Goal: Information Seeking & Learning: Learn about a topic

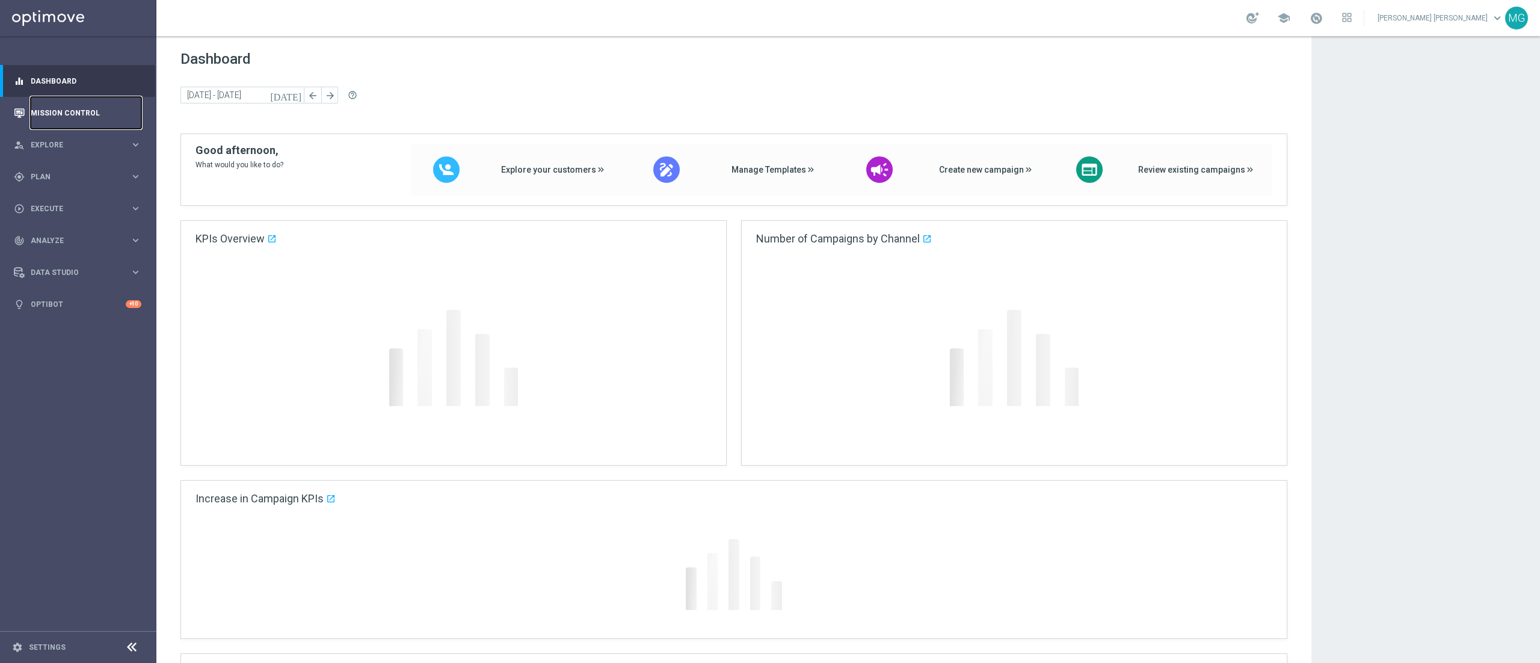
click at [71, 115] on link "Mission Control" at bounding box center [86, 113] width 111 height 32
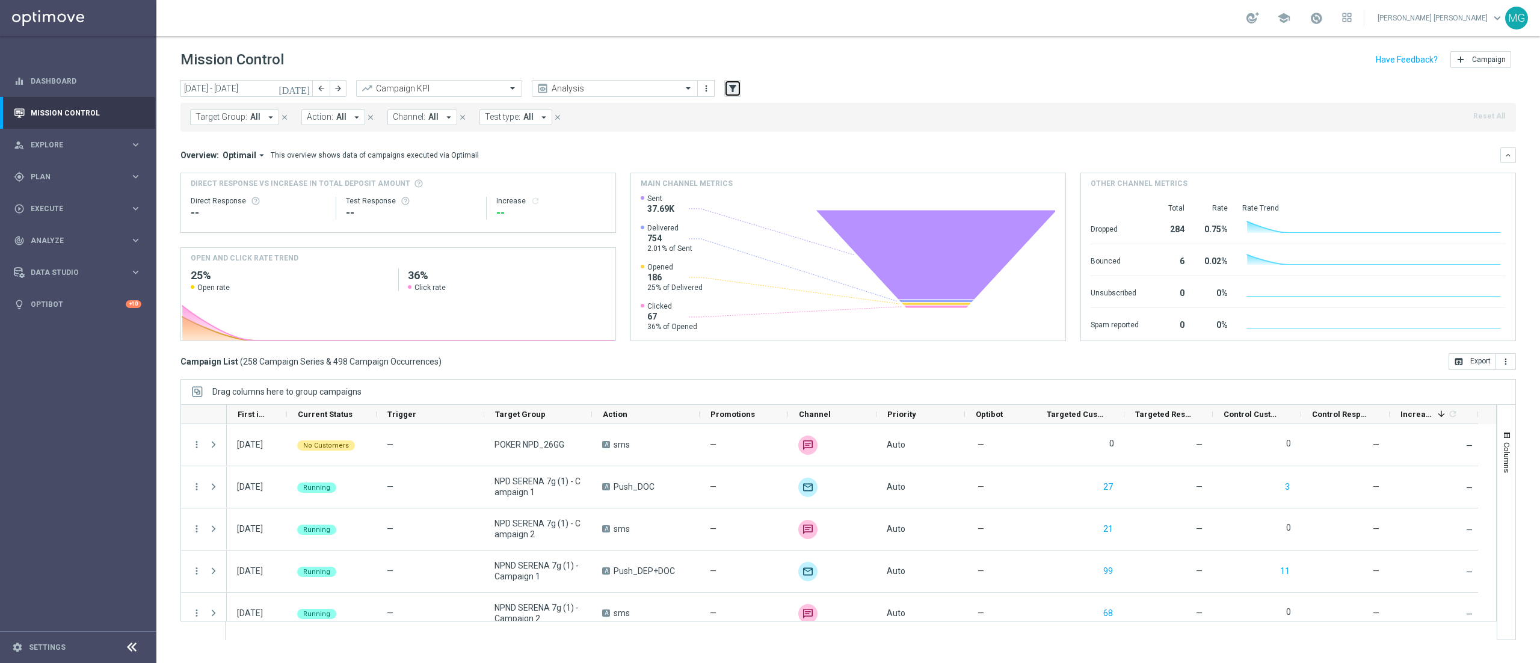
click at [730, 84] on icon "filter_alt" at bounding box center [732, 88] width 11 height 11
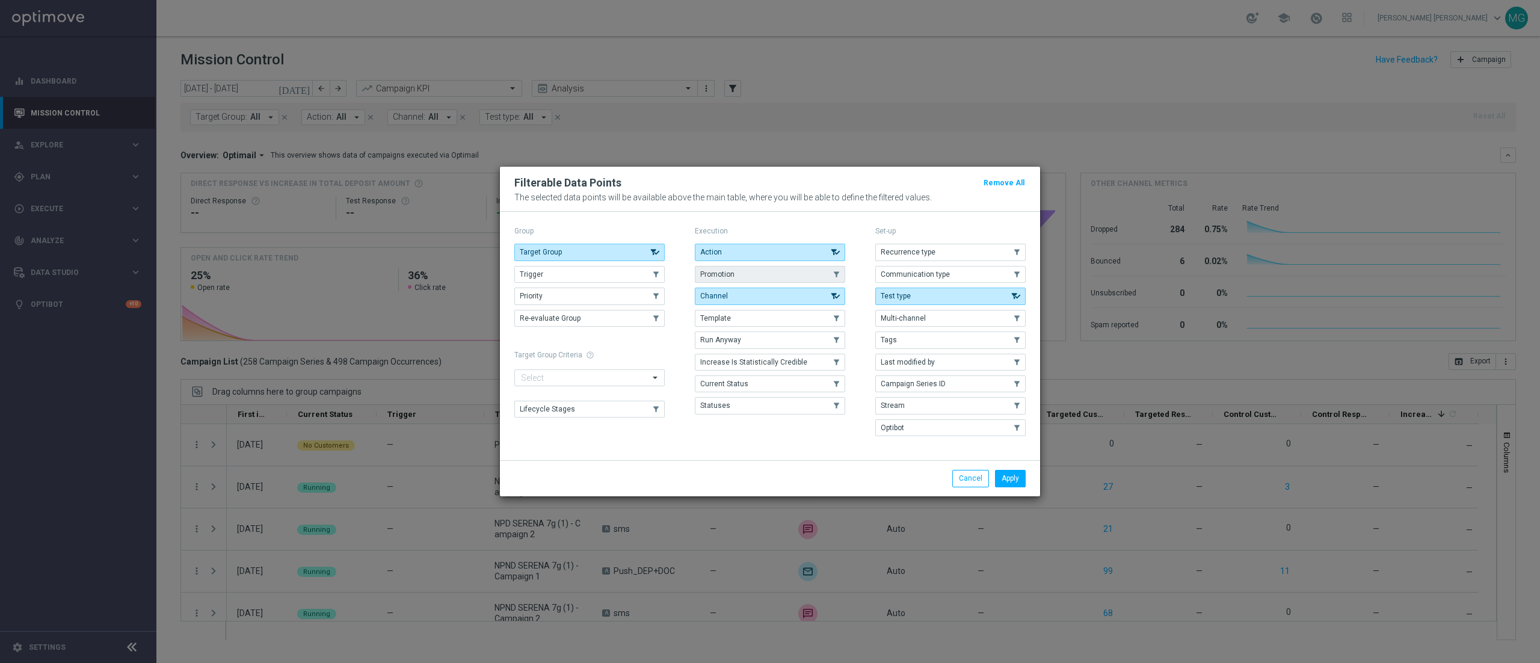
click at [729, 266] on button "Promotion" at bounding box center [770, 274] width 150 height 17
click at [769, 331] on button "Apply" at bounding box center [1010, 478] width 31 height 17
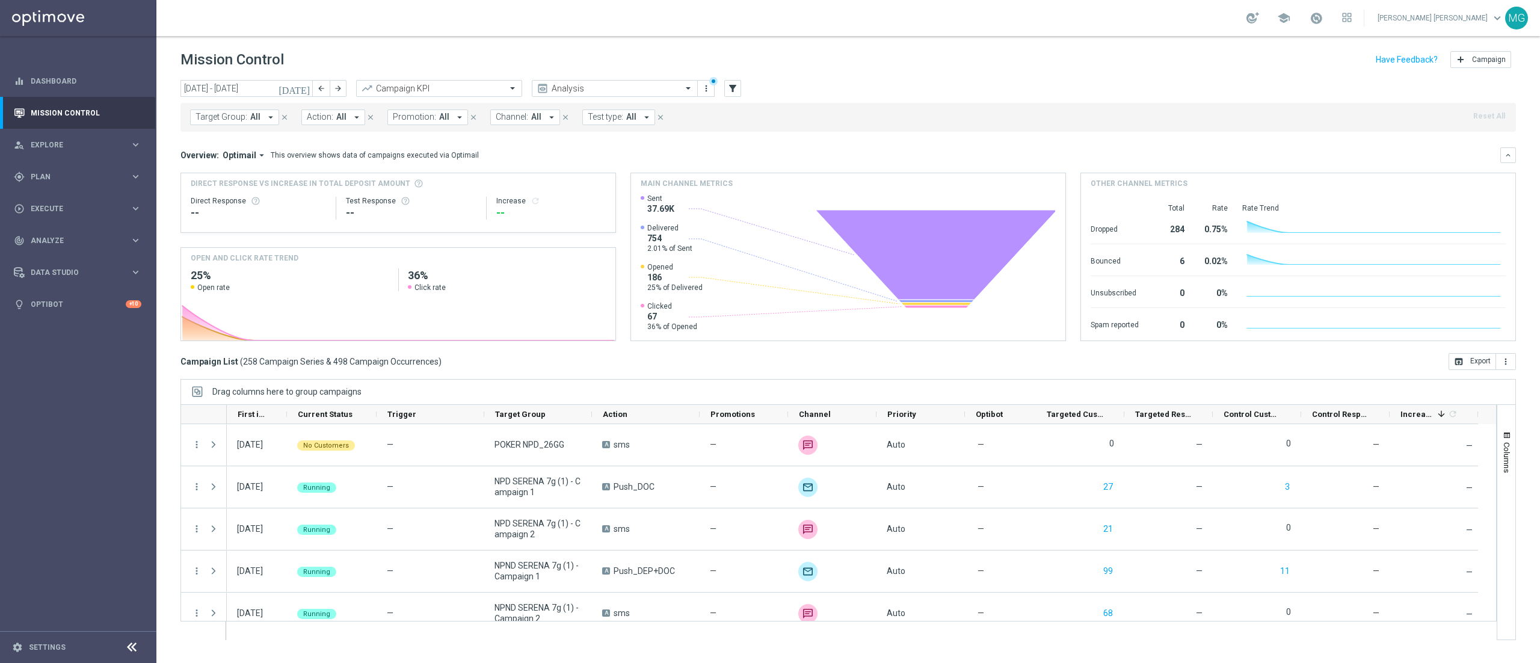
click at [441, 120] on span "All" at bounding box center [444, 117] width 10 height 10
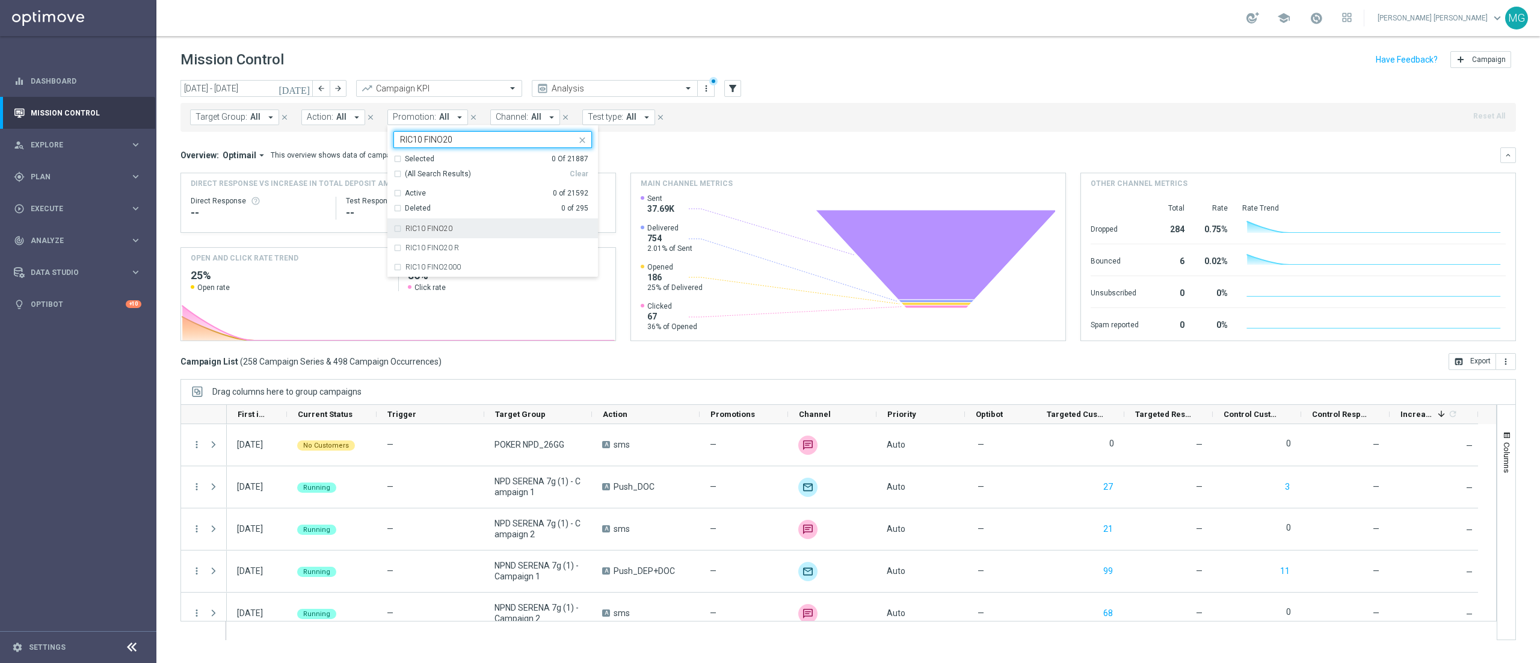
click at [453, 233] on div "RIC10 FINO20" at bounding box center [492, 228] width 198 height 19
type input "RIC10 FINO20"
click at [731, 148] on div "Overview: Optimail arrow_drop_down This overview shows data of campaigns execut…" at bounding box center [847, 155] width 1335 height 16
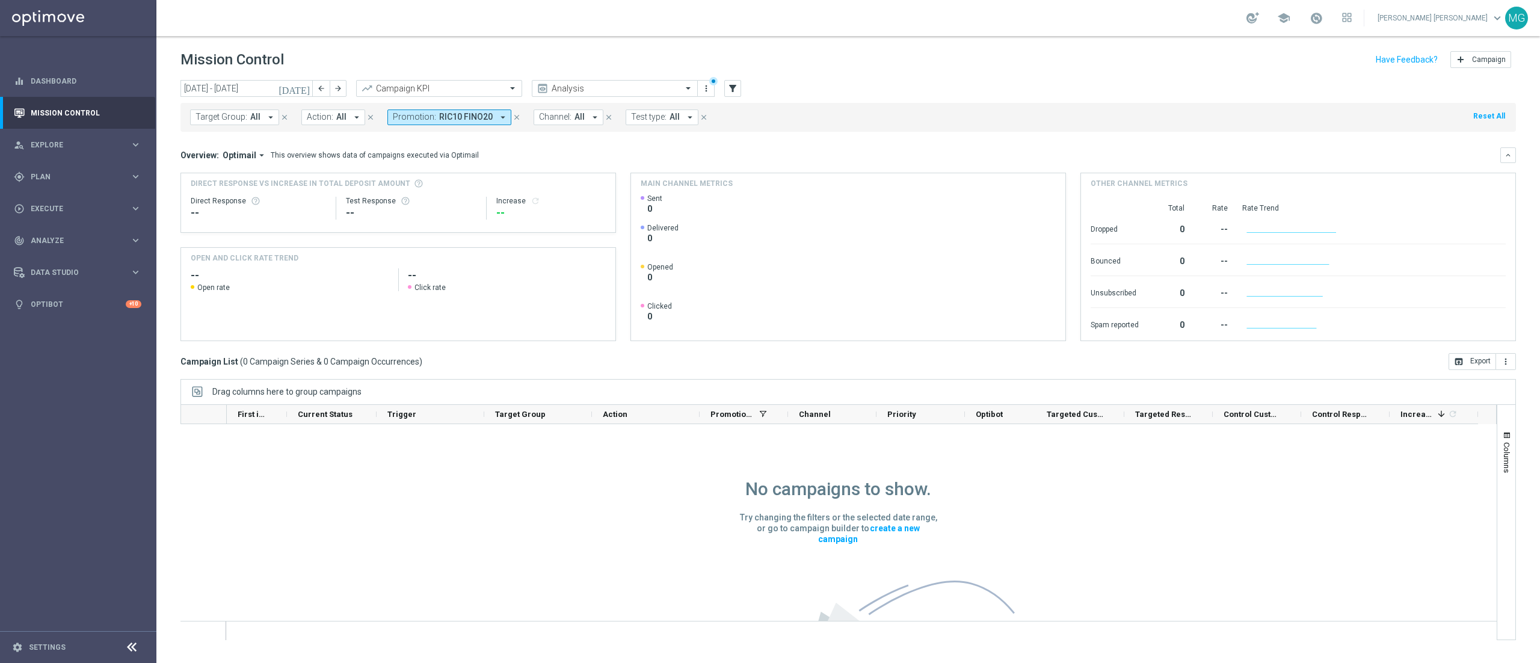
click at [306, 86] on icon "[DATE]" at bounding box center [294, 88] width 32 height 11
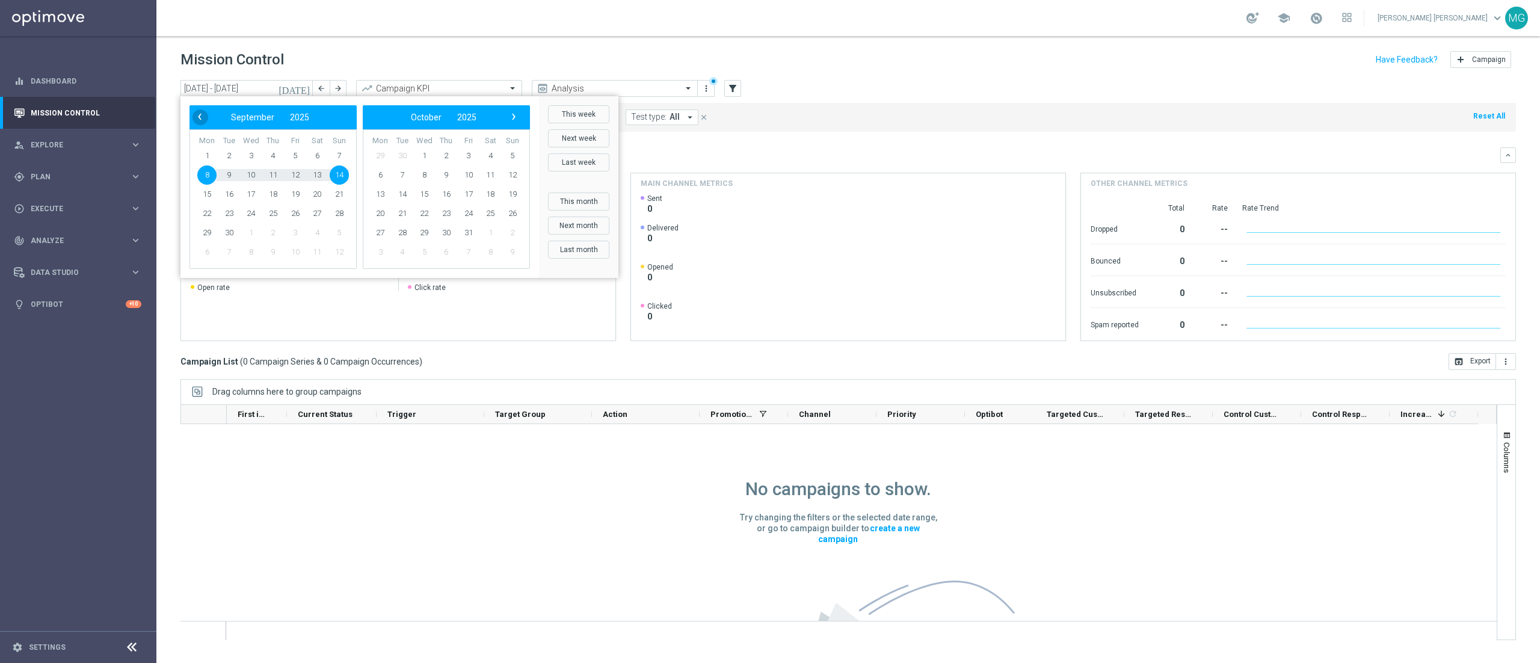
click at [196, 120] on span "‹" at bounding box center [200, 117] width 16 height 16
click at [207, 191] on span "11" at bounding box center [206, 194] width 19 height 19
click at [340, 235] on span "31" at bounding box center [339, 232] width 19 height 19
type input "11 Aug 2025 - 31 Aug 2025"
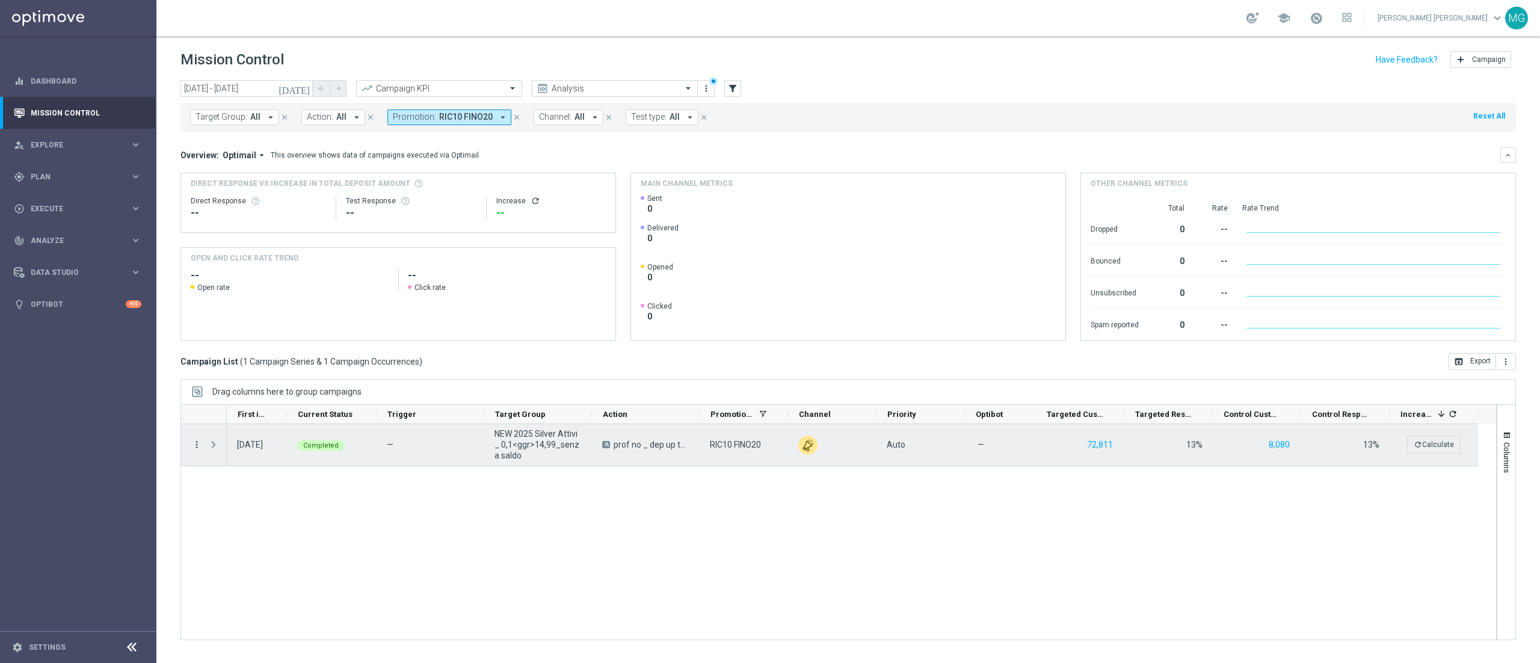
click at [195, 331] on icon "more_vert" at bounding box center [196, 444] width 11 height 11
click at [238, 331] on span "Go to Campaign Analysis" at bounding box center [264, 520] width 86 height 8
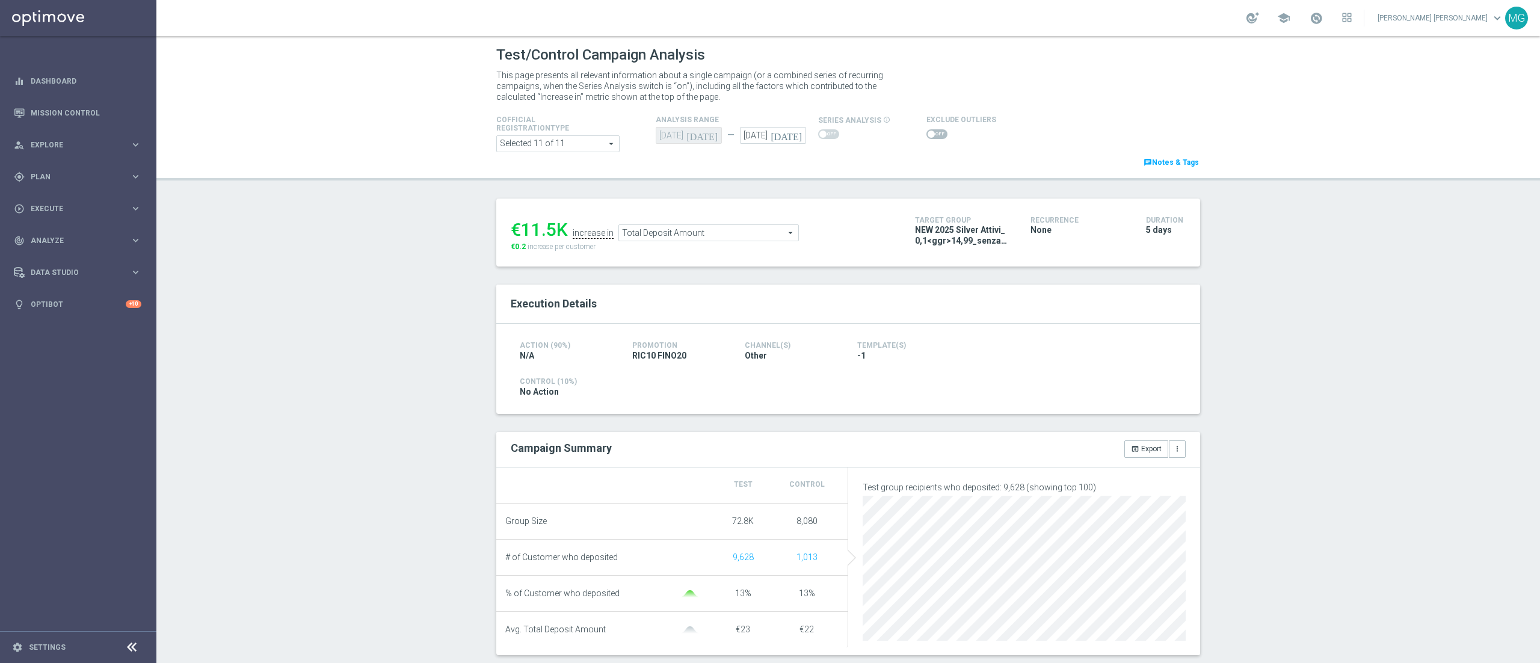
scroll to position [135, 0]
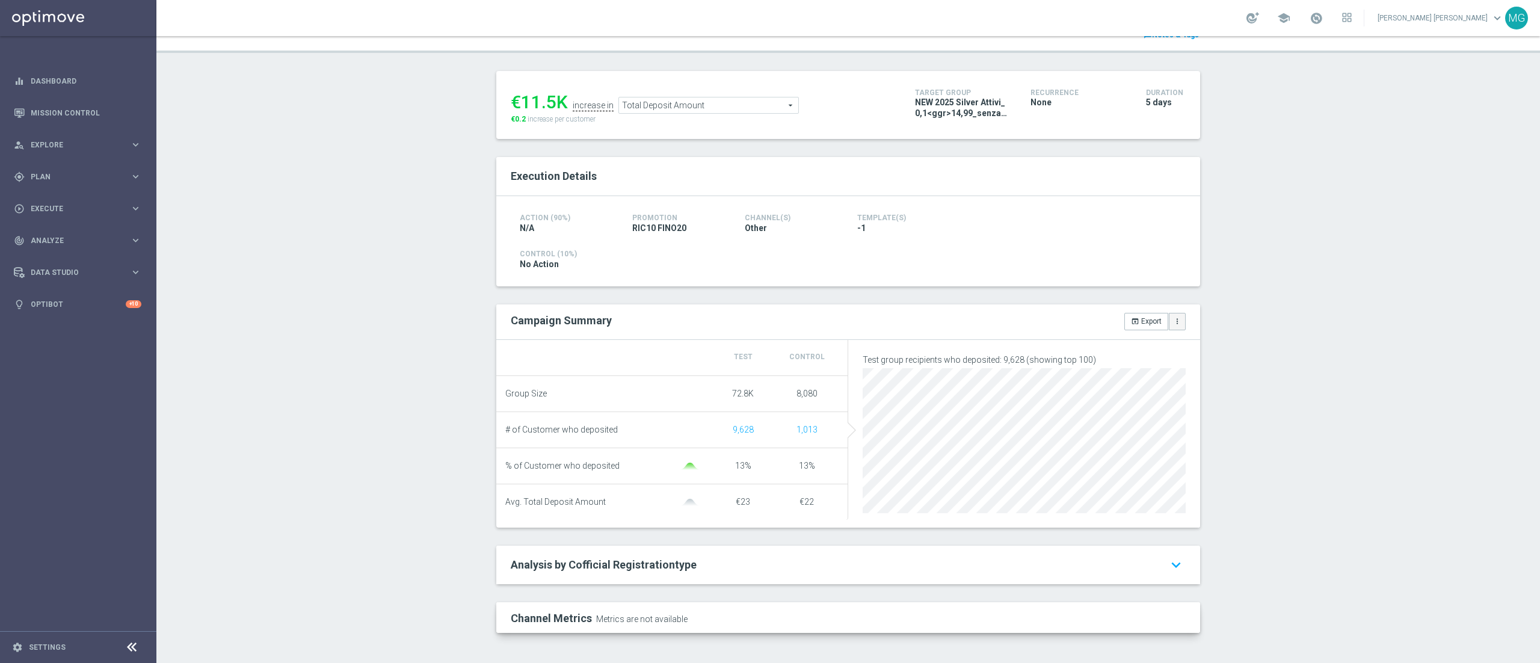
click at [1173, 318] on icon "more_vert" at bounding box center [1177, 321] width 8 height 8
click at [1103, 295] on span "Manage Attributes for Export" at bounding box center [1129, 299] width 94 height 8
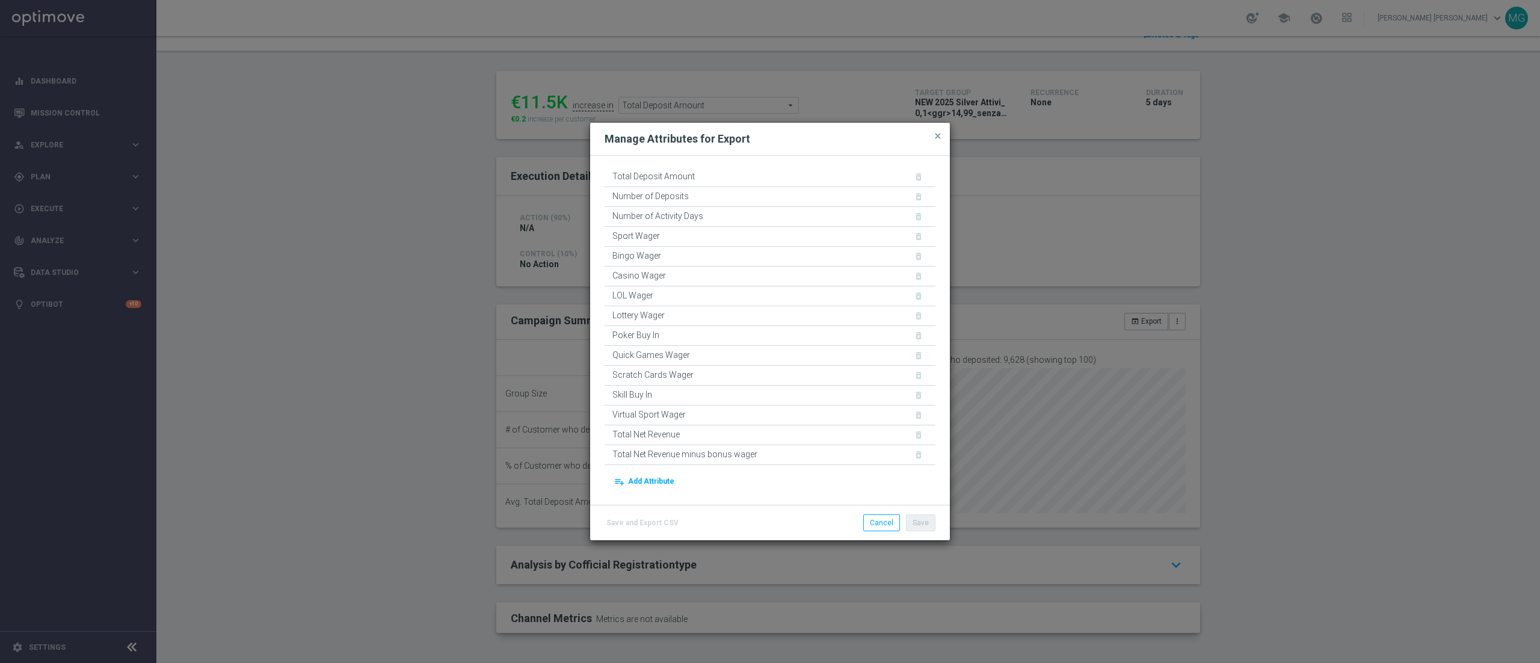
click at [896, 177] on div "Total Deposit Amount delete_forever" at bounding box center [769, 177] width 331 height 20
click at [900, 175] on div "Total Deposit Amount delete_forever" at bounding box center [769, 177] width 331 height 20
click at [899, 175] on div "Total Deposit Amount delete_forever" at bounding box center [769, 177] width 331 height 20
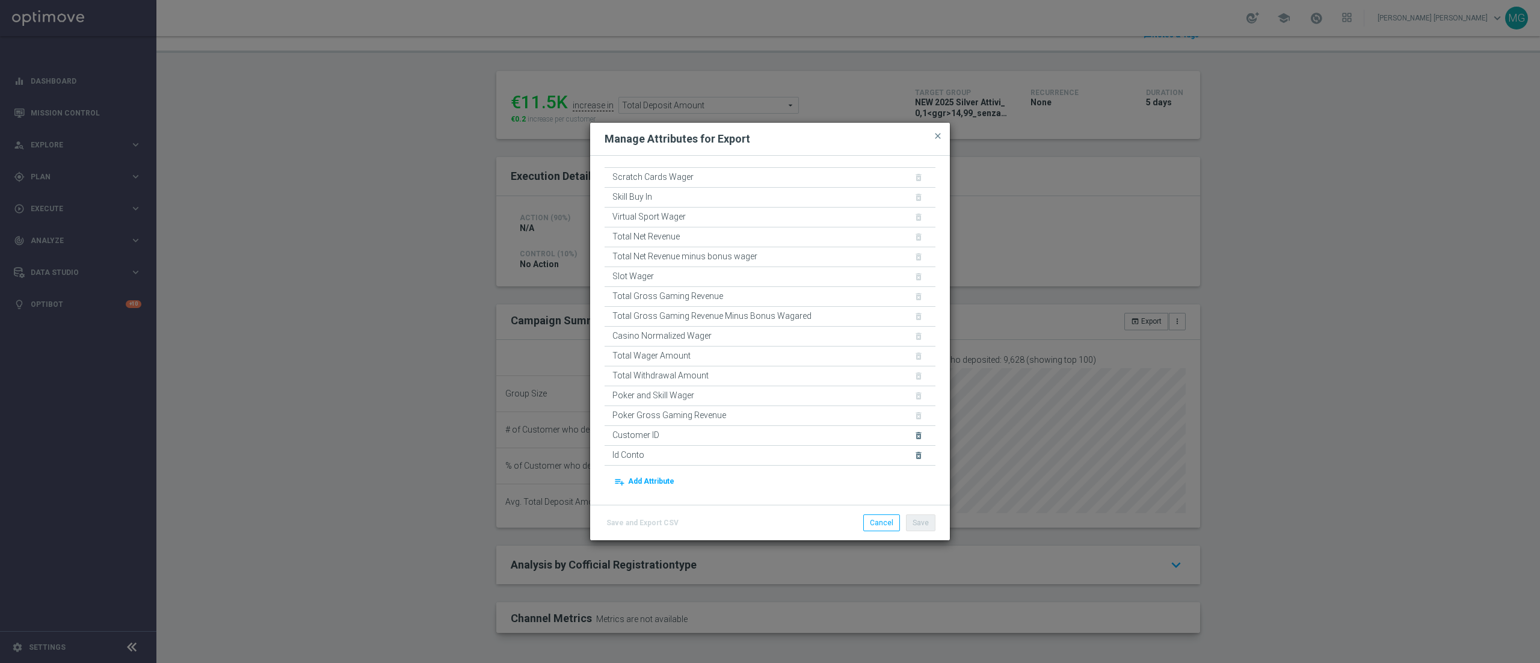
click at [901, 271] on div "Slot Wager delete_forever" at bounding box center [769, 277] width 331 height 20
click at [655, 484] on button "playlist_add Add Attribute" at bounding box center [644, 481] width 64 height 17
click at [650, 485] on input at bounding box center [661, 484] width 115 height 17
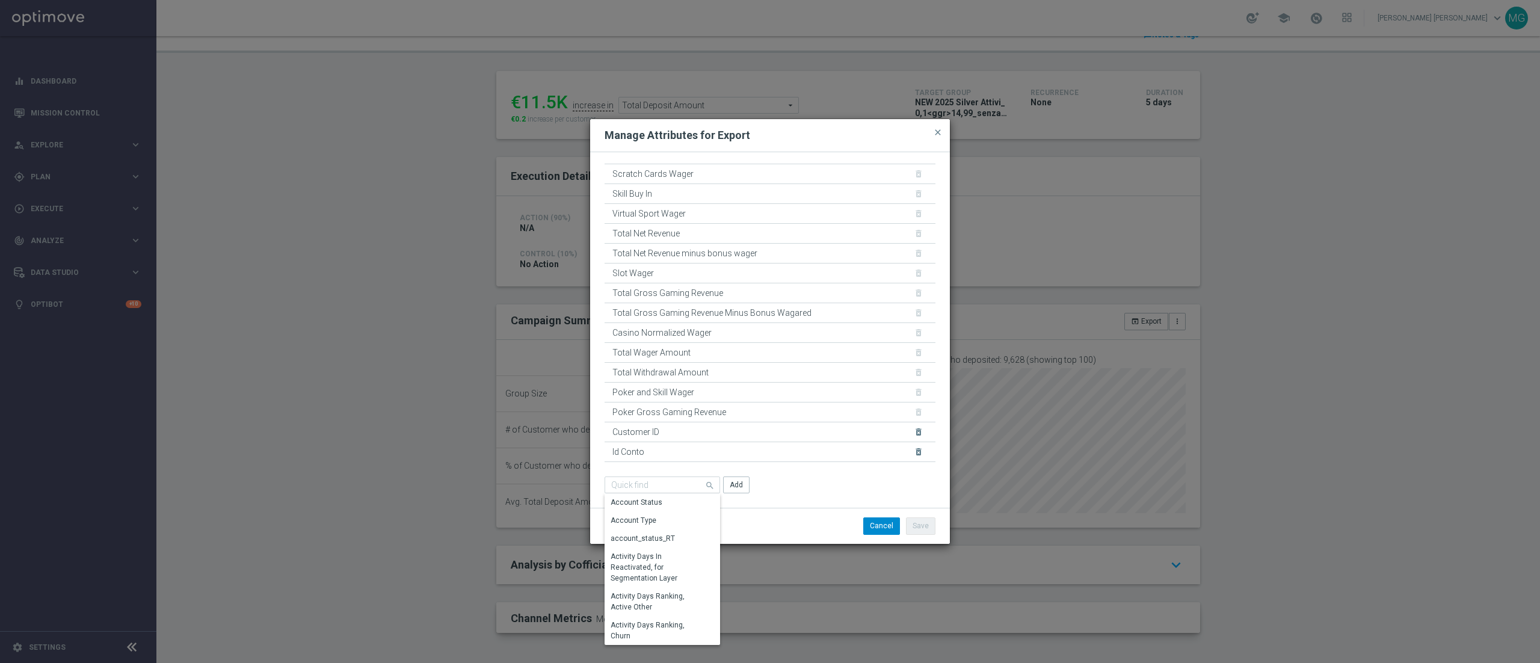
drag, startPoint x: 835, startPoint y: 491, endPoint x: 872, endPoint y: 521, distance: 47.4
click at [846, 497] on div "Total Deposit Amount delete_forever Number of Deposits delete_forever Number of…" at bounding box center [770, 329] width 360 height 355
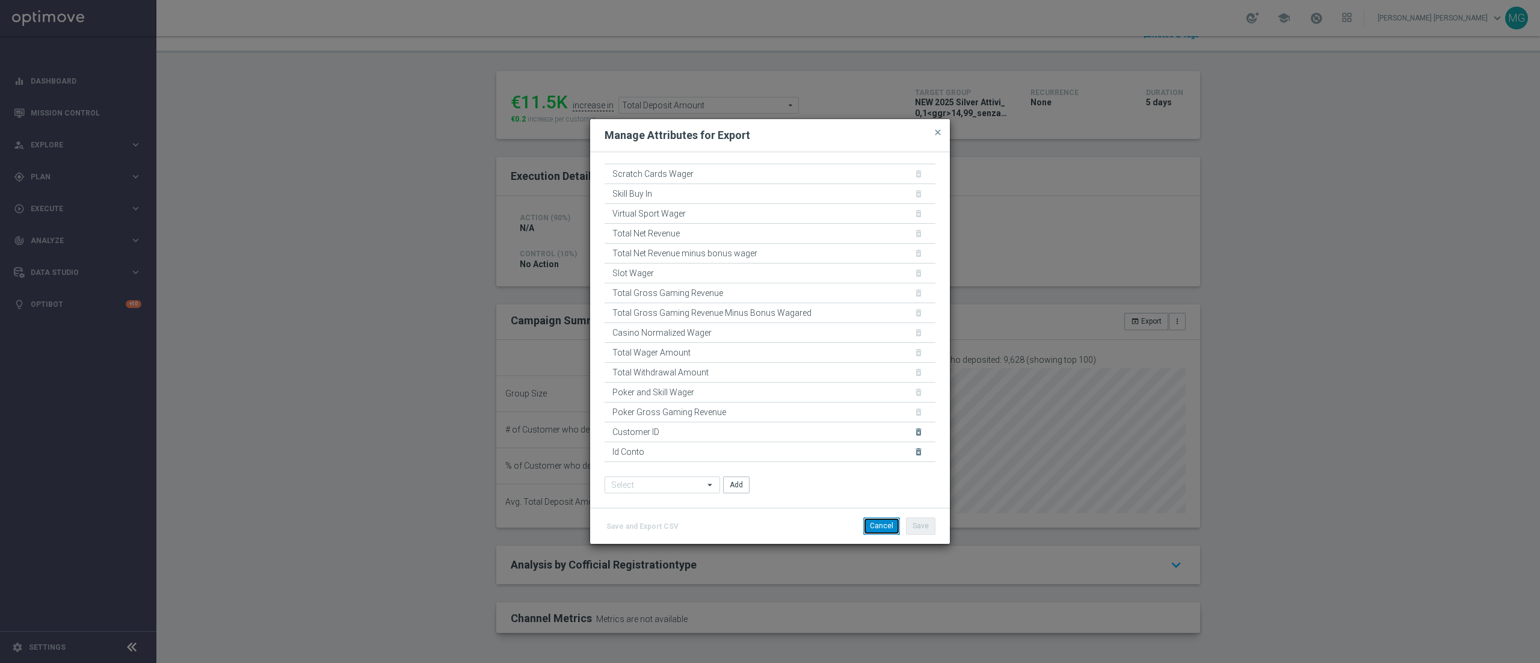
click at [877, 526] on button "Cancel" at bounding box center [881, 525] width 37 height 17
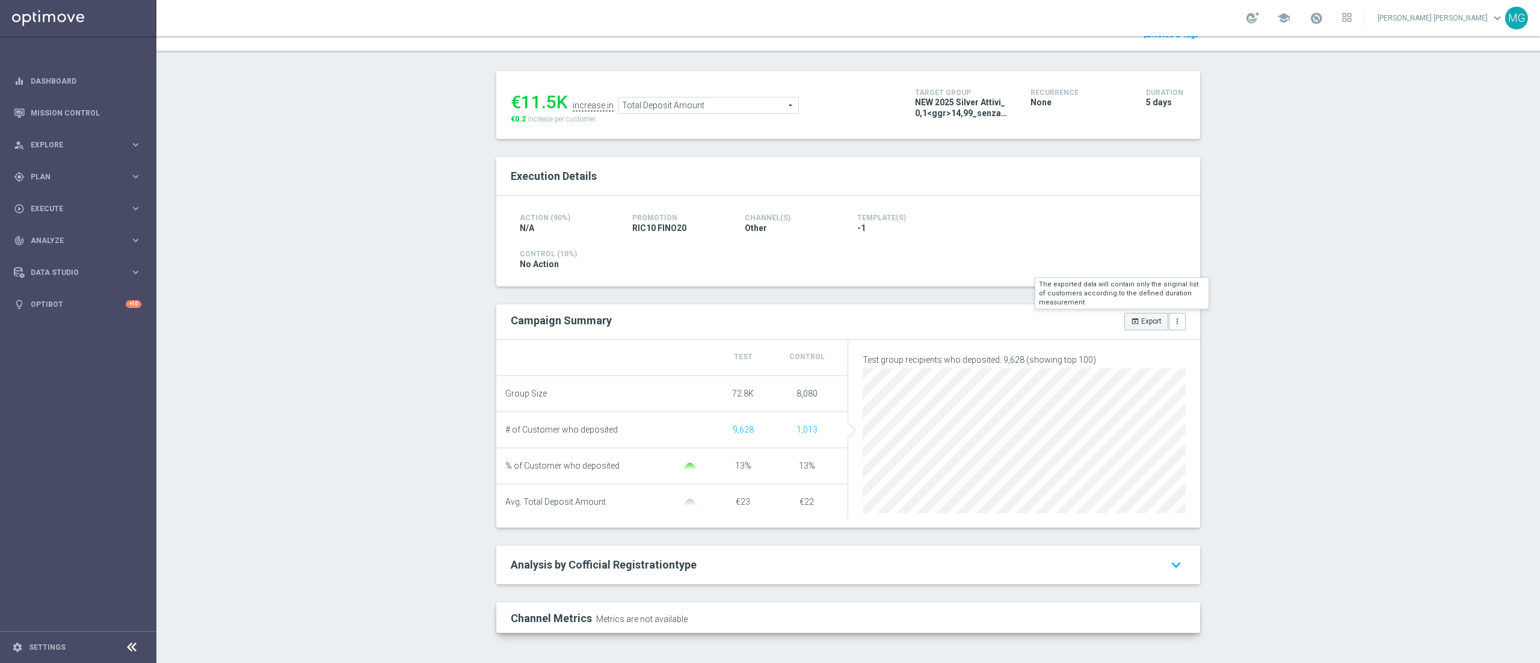
click at [1131, 317] on icon "open_in_browser" at bounding box center [1135, 321] width 8 height 8
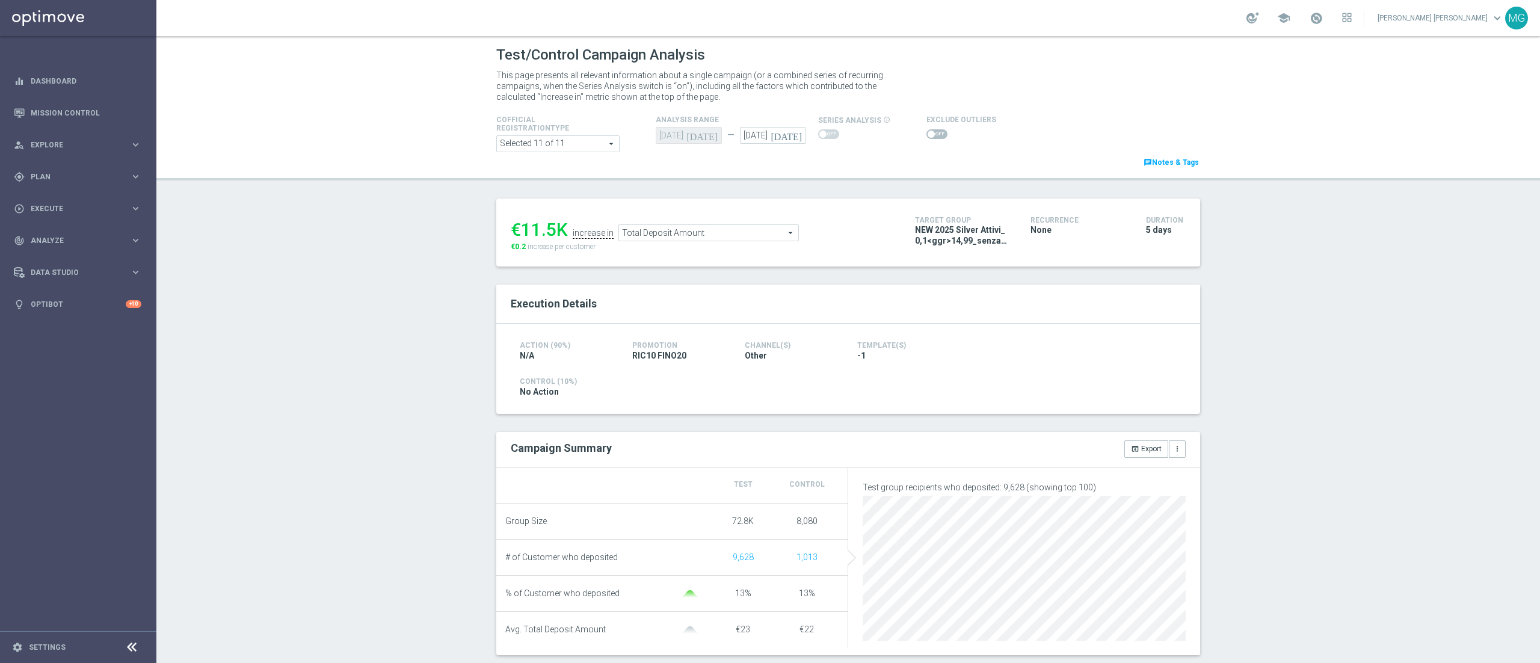
click at [926, 129] on span at bounding box center [936, 134] width 21 height 10
click at [926, 129] on input "checkbox" at bounding box center [936, 134] width 21 height 10
checkbox input "true"
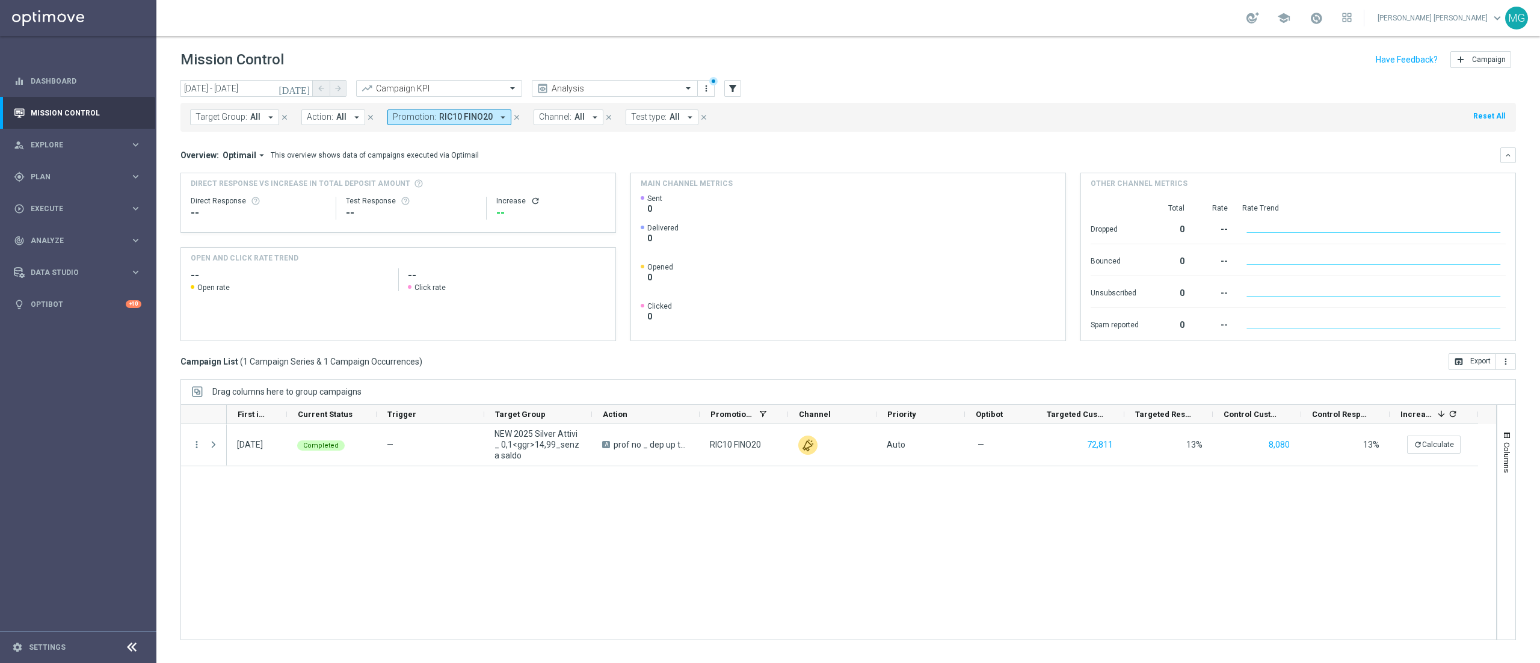
click at [441, 121] on span "RIC10 FINO20" at bounding box center [466, 117] width 54 height 10
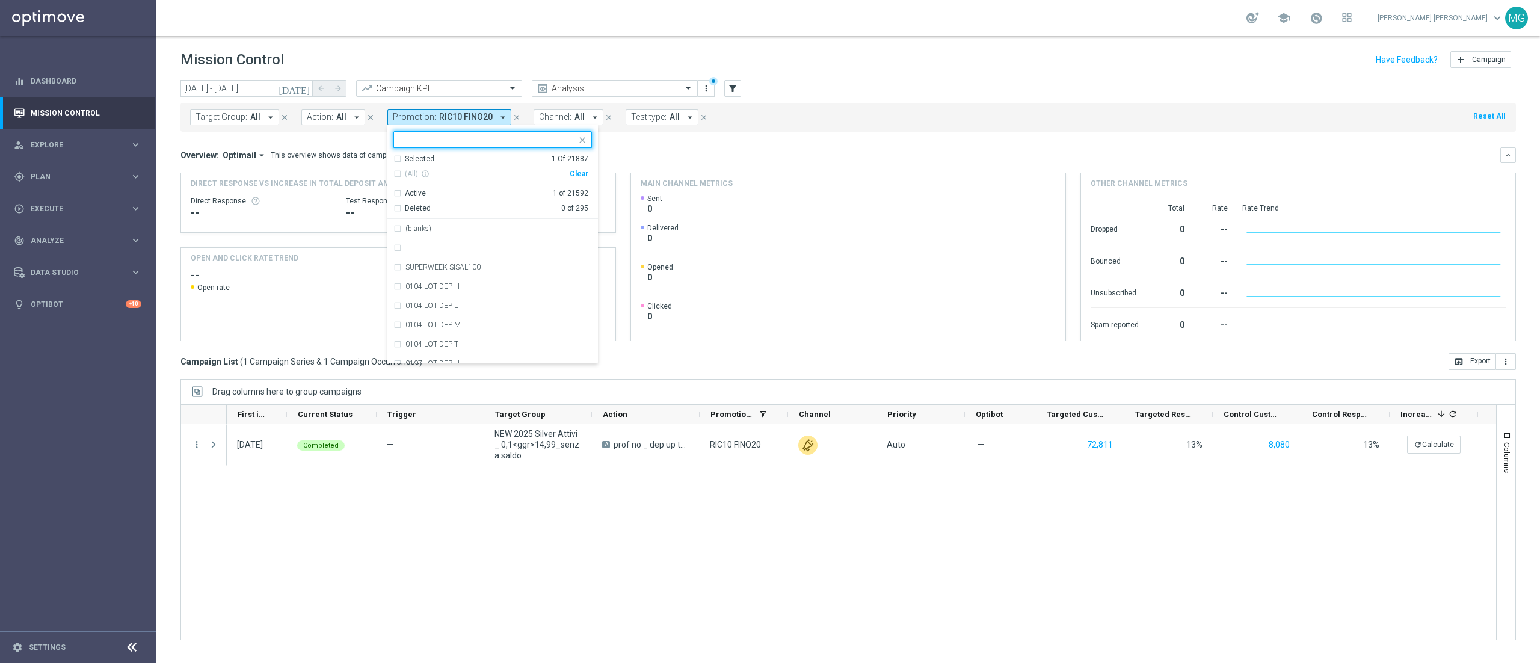
click at [422, 156] on div "Selected" at bounding box center [419, 159] width 29 height 10
click at [405, 233] on div "RIC10 FINO20" at bounding box center [492, 228] width 198 height 19
click at [414, 140] on input "text" at bounding box center [488, 140] width 176 height 10
paste input "RIC20 0108"
click at [395, 158] on div "Selected 0 Of 21887" at bounding box center [490, 159] width 195 height 10
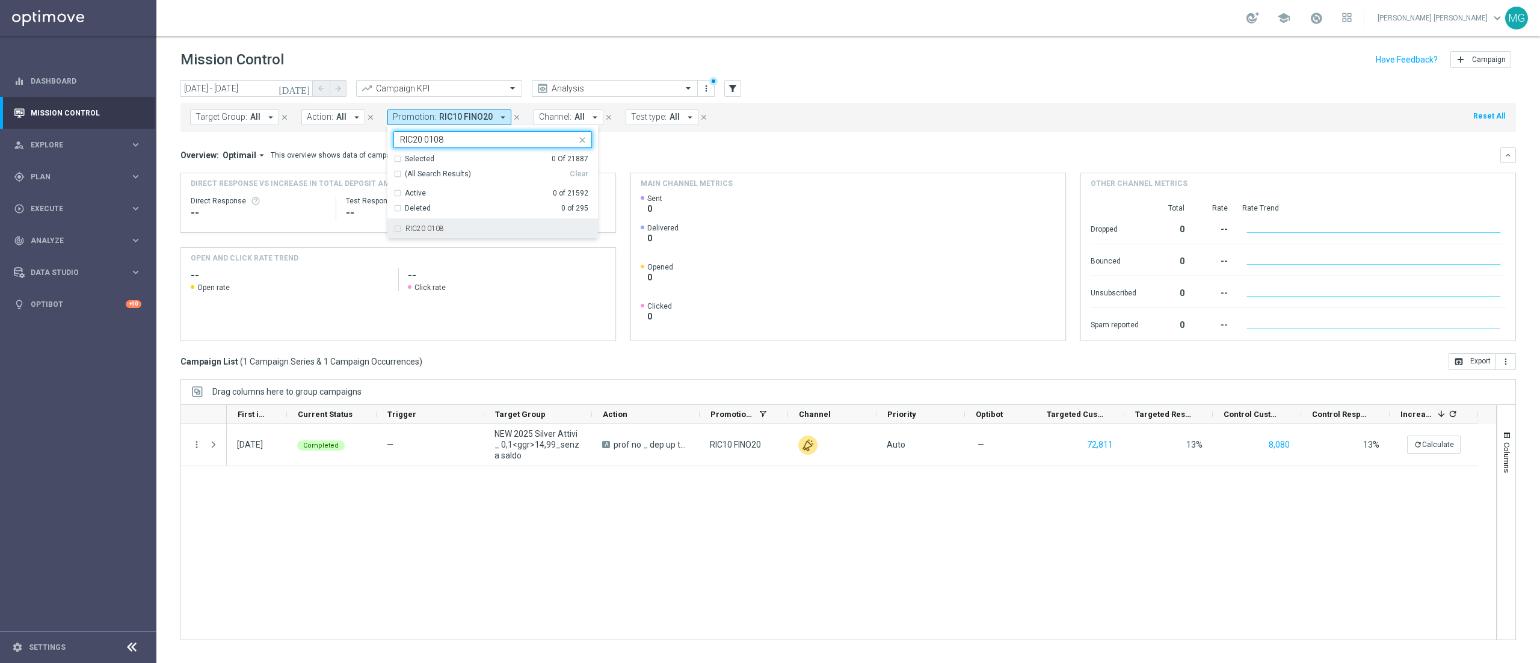
click at [441, 230] on div "RIC20 0108" at bounding box center [498, 228] width 186 height 7
type input "RIC20 0108"
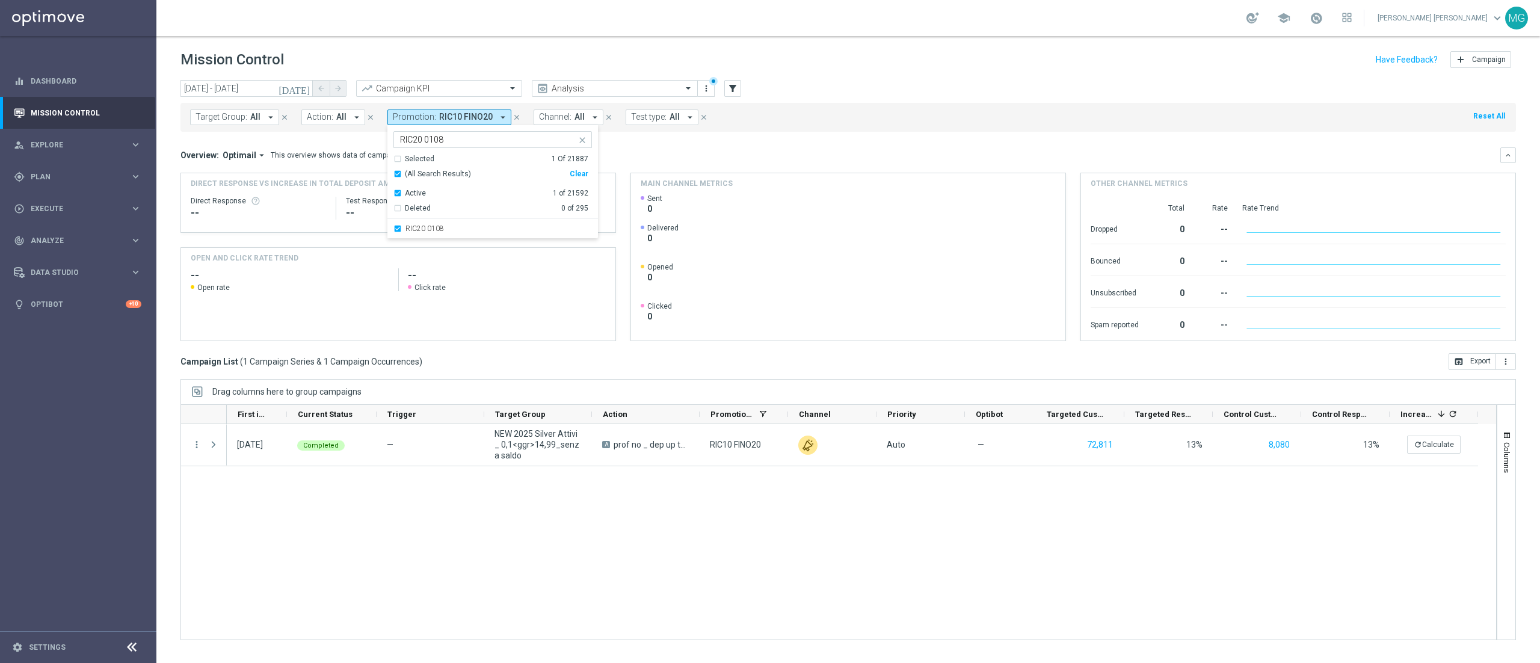
click at [657, 146] on mini-dashboard "Overview: Optimail arrow_drop_down This overview shows data of campaigns execut…" at bounding box center [847, 242] width 1335 height 221
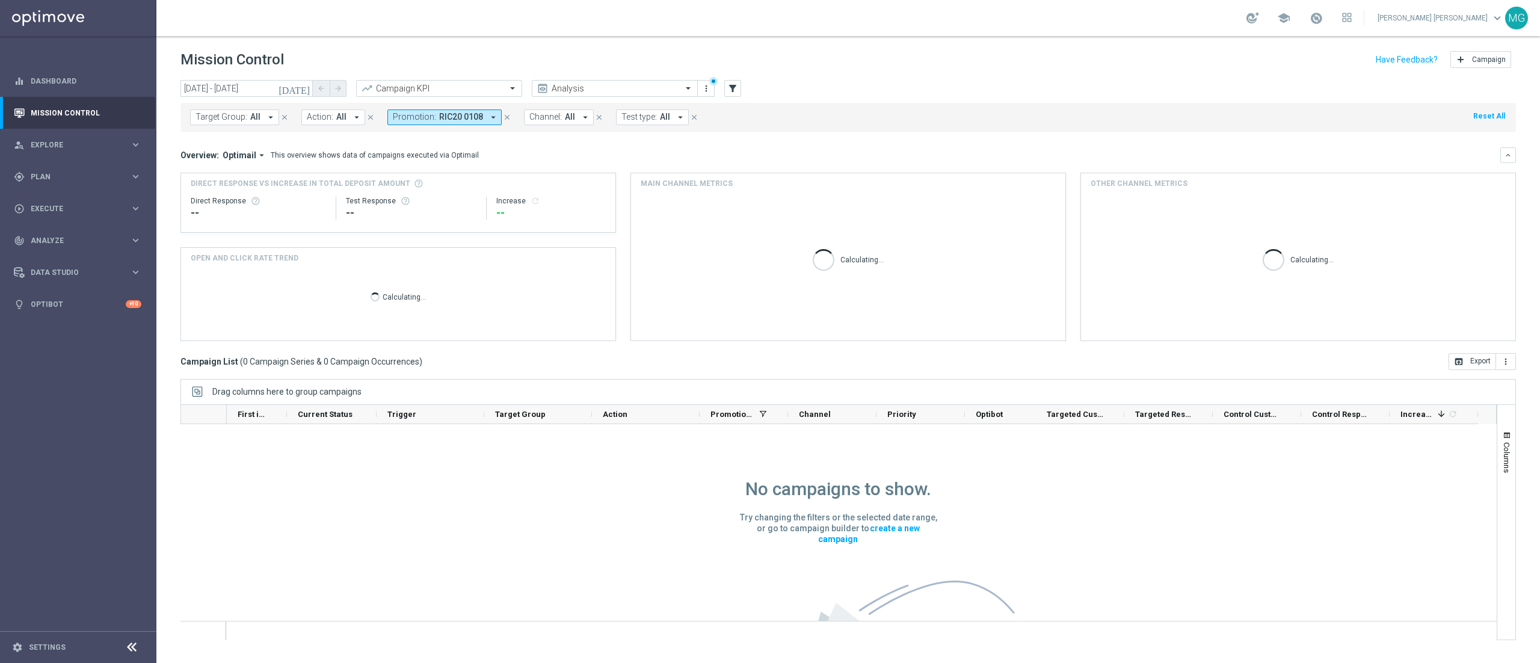
click at [303, 94] on button "[DATE]" at bounding box center [295, 89] width 36 height 18
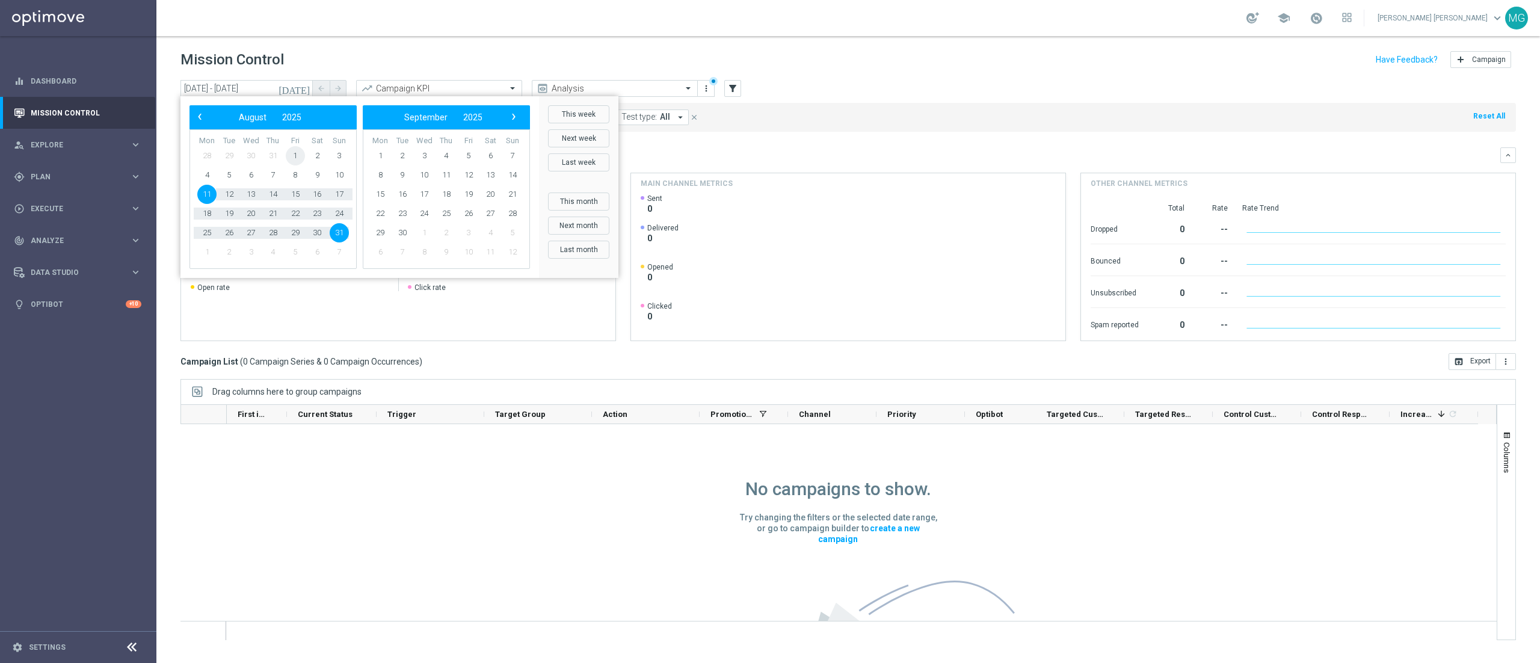
click at [287, 153] on span "1" at bounding box center [295, 155] width 19 height 19
click at [340, 235] on span "31" at bounding box center [339, 232] width 19 height 19
type input "01 Aug 2025 - 31 Aug 2025"
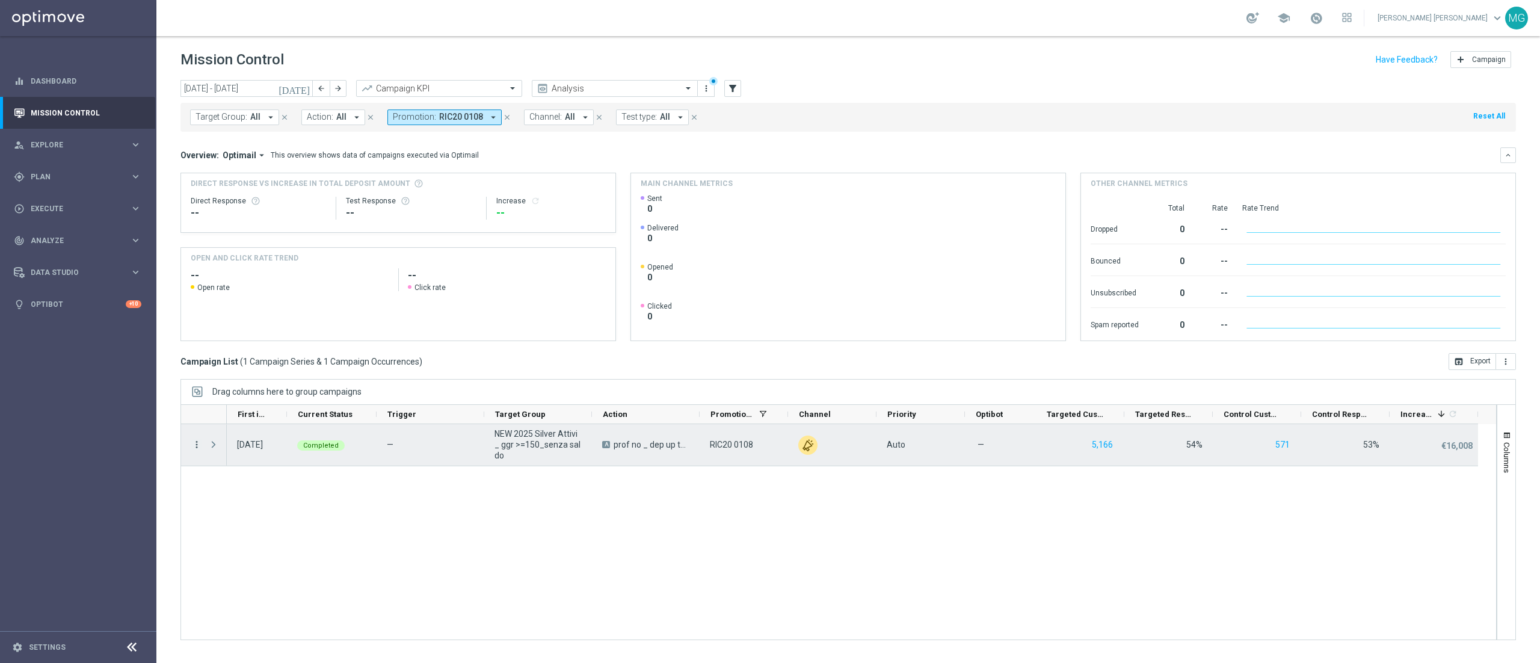
click at [198, 443] on icon "more_vert" at bounding box center [196, 444] width 11 height 11
click at [254, 524] on div "bar_chart Go to Campaign Analysis" at bounding box center [270, 520] width 135 height 17
drag, startPoint x: 711, startPoint y: 446, endPoint x: 760, endPoint y: 450, distance: 49.5
click at [760, 450] on div "RIC20 0108" at bounding box center [743, 444] width 88 height 41
click at [197, 449] on icon "more_vert" at bounding box center [196, 444] width 11 height 11
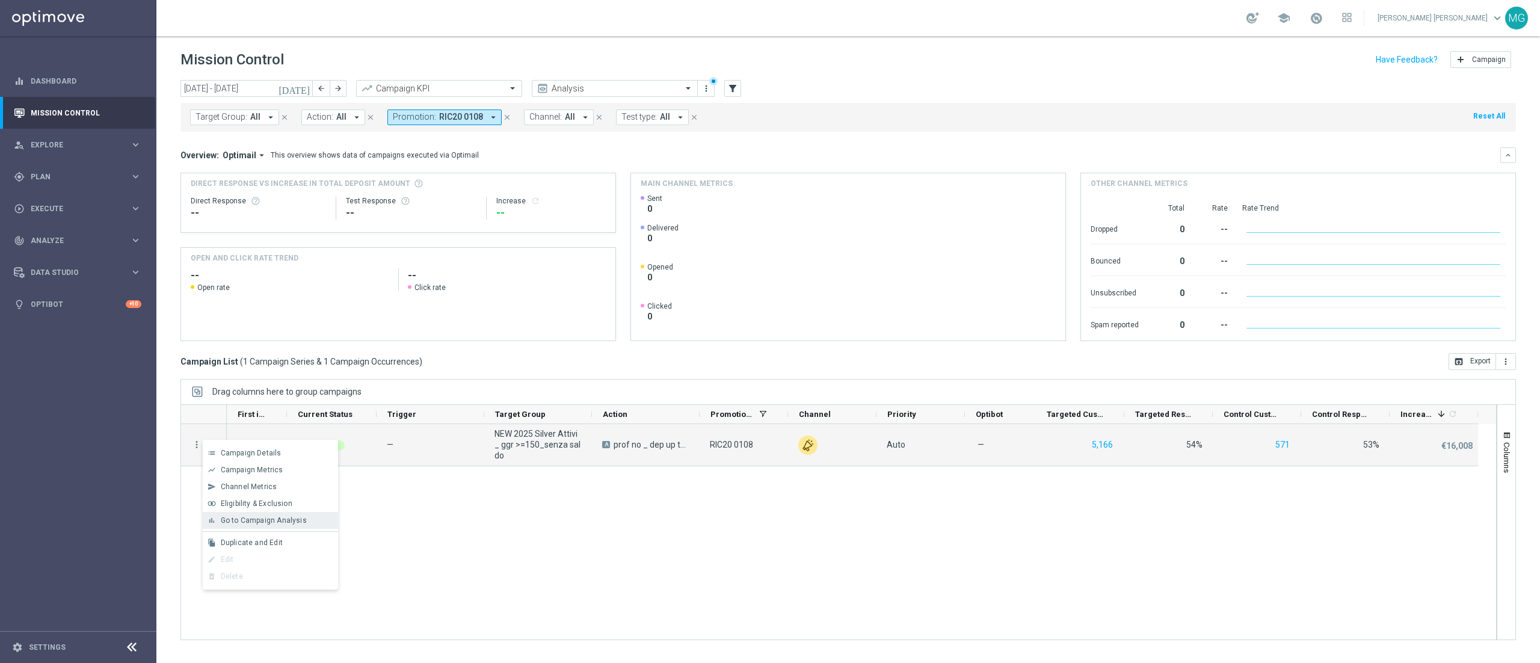
click at [241, 516] on span "Go to Campaign Analysis" at bounding box center [264, 520] width 86 height 8
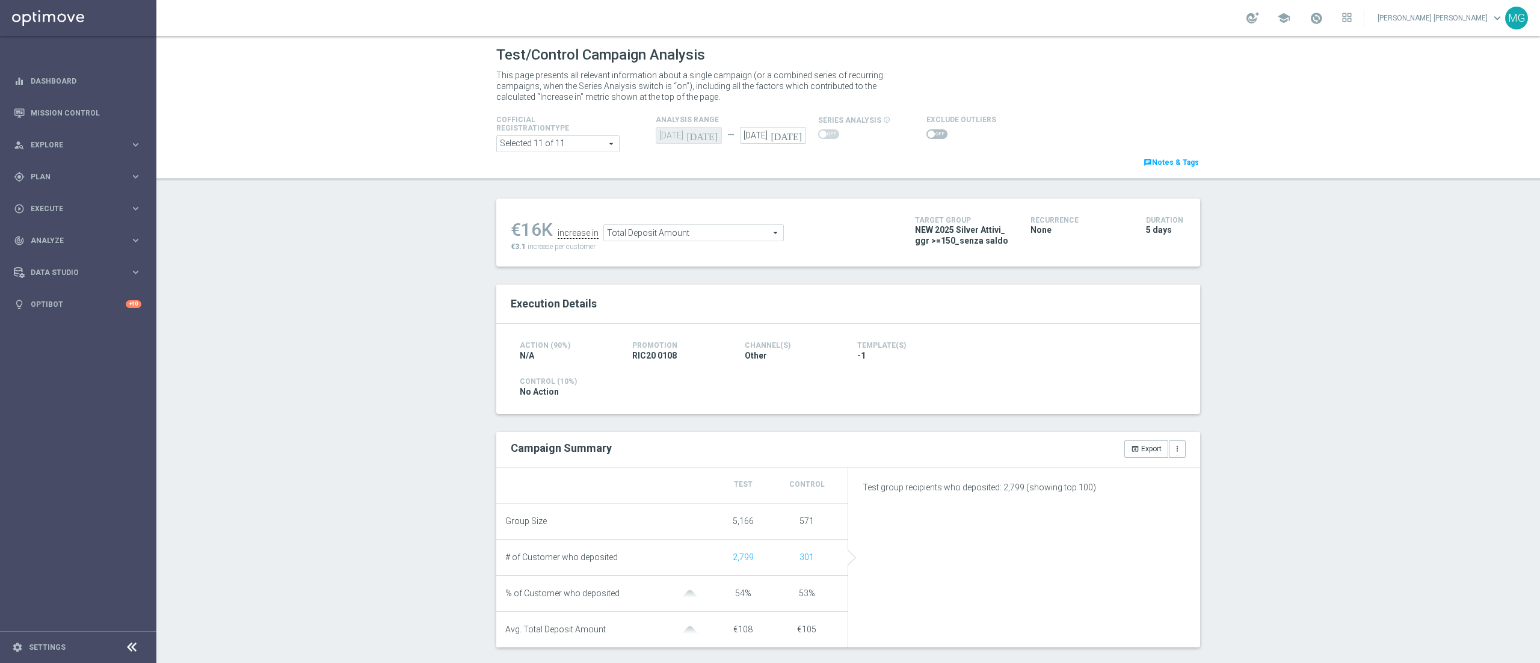
click at [1327, 516] on div "Test/Control Campaign Analysis This page presents all relevant information abou…" at bounding box center [847, 349] width 1383 height 627
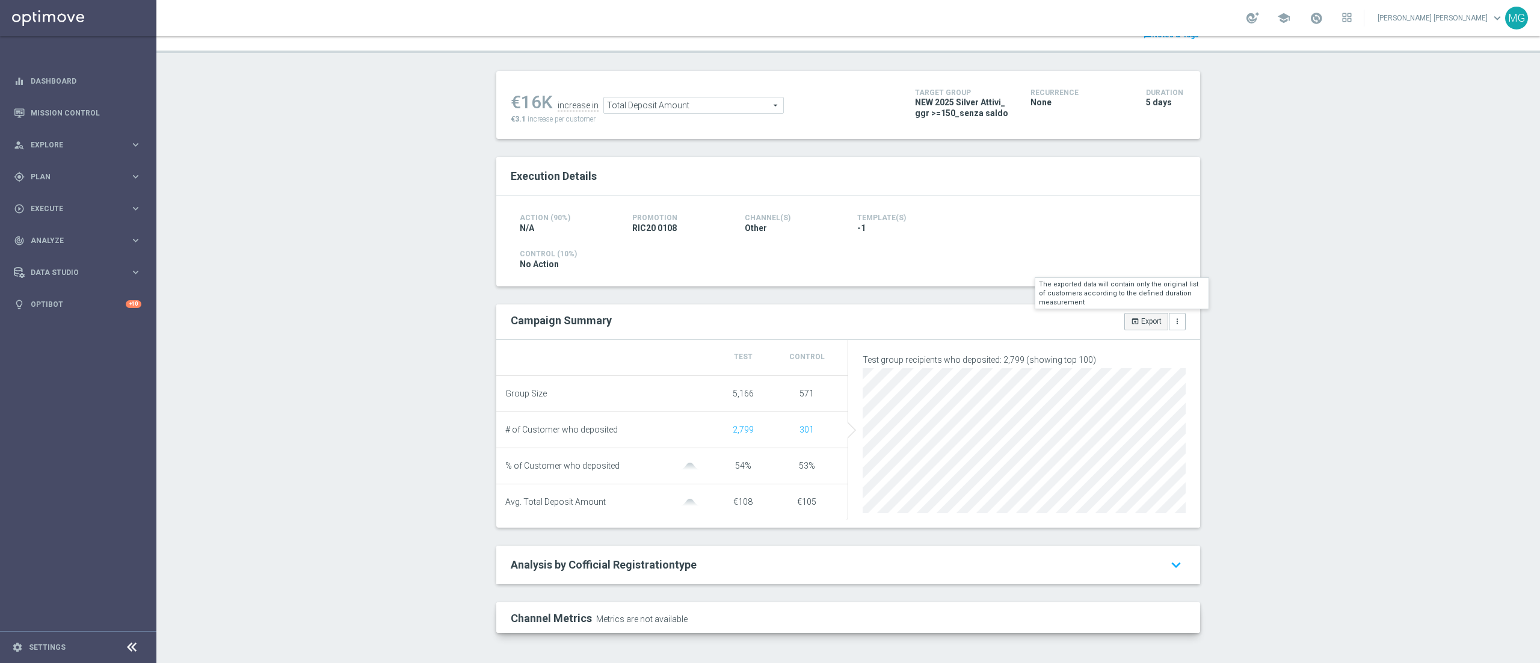
click at [1146, 321] on button "open_in_browser Export" at bounding box center [1146, 321] width 44 height 17
click at [47, 179] on span "Plan" at bounding box center [80, 176] width 99 height 7
click at [51, 198] on link "Target Groups" at bounding box center [78, 202] width 94 height 10
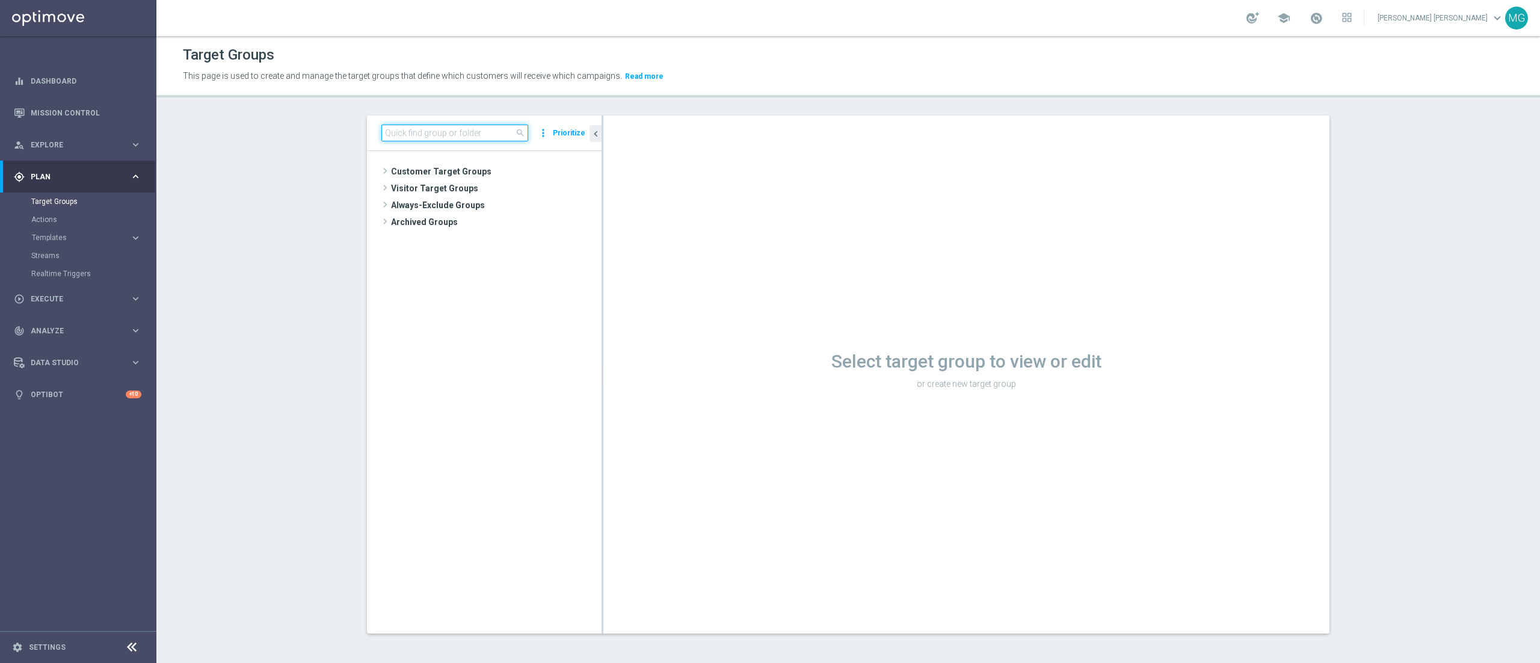
click at [464, 132] on input at bounding box center [454, 132] width 147 height 17
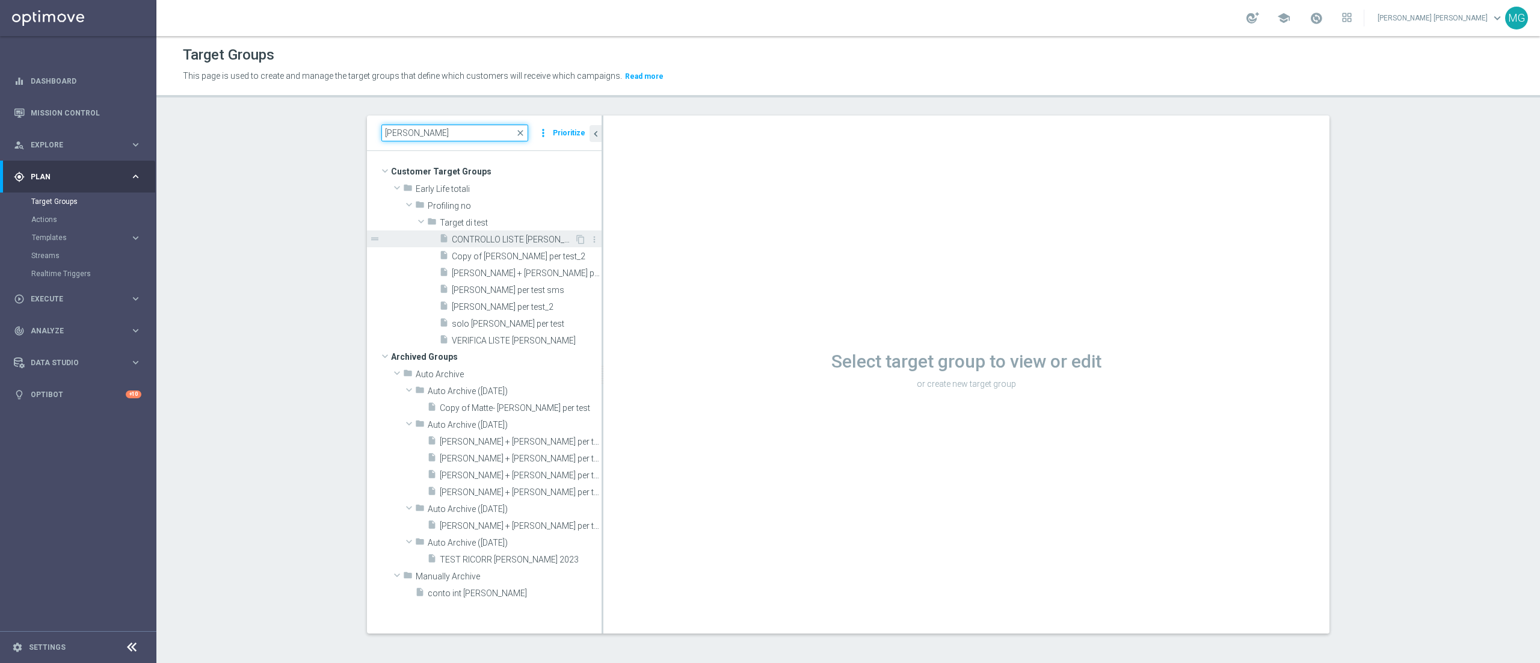
type input "mary"
click at [516, 240] on span "CONTROLLO LISTE MARY" at bounding box center [513, 240] width 123 height 10
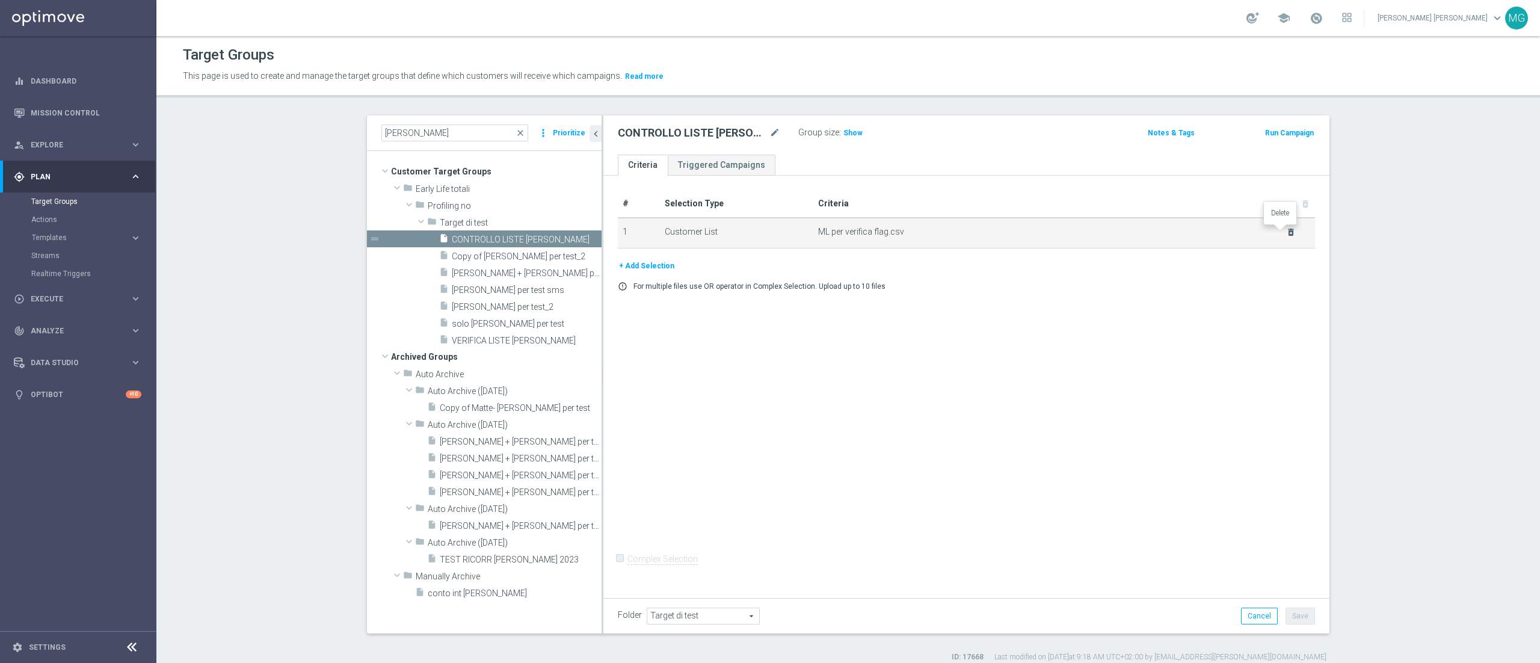
click at [1286, 232] on icon "delete_forever" at bounding box center [1291, 232] width 10 height 10
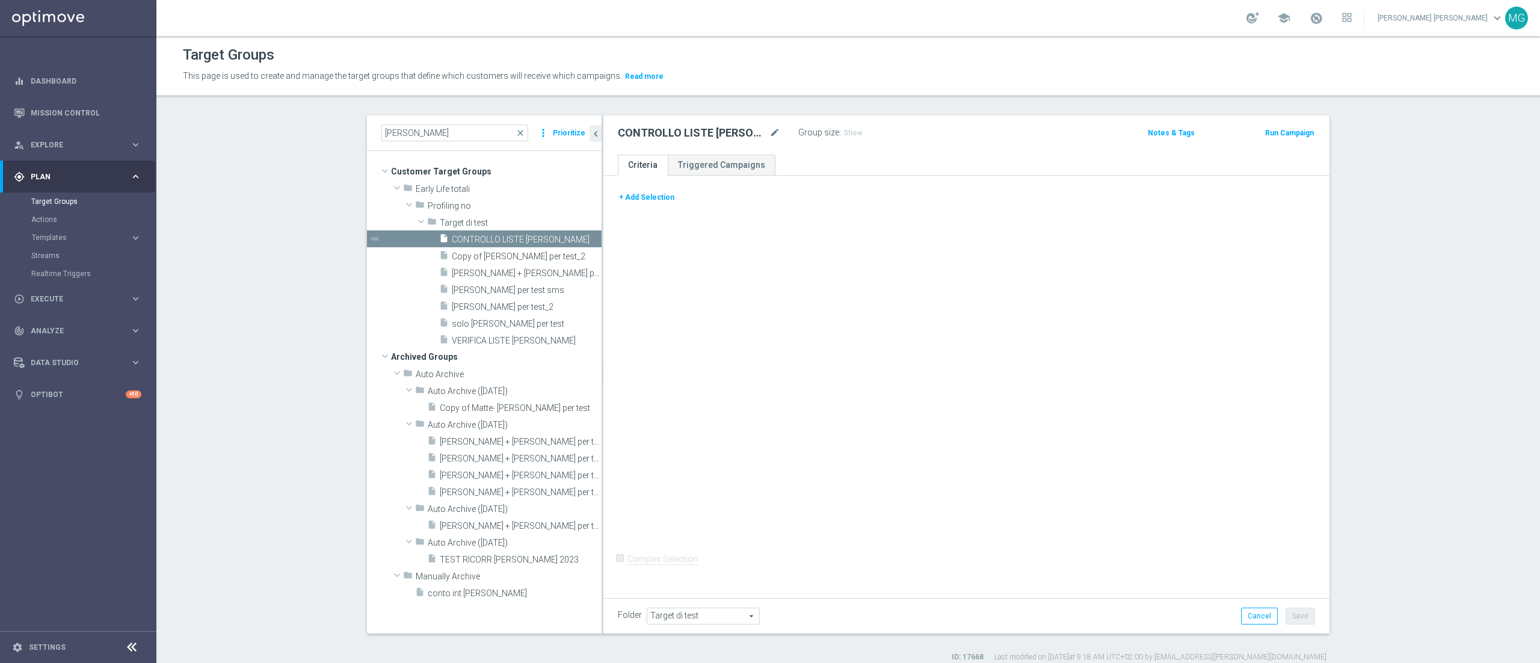
click at [619, 196] on button "+ Add Selection" at bounding box center [647, 197] width 58 height 13
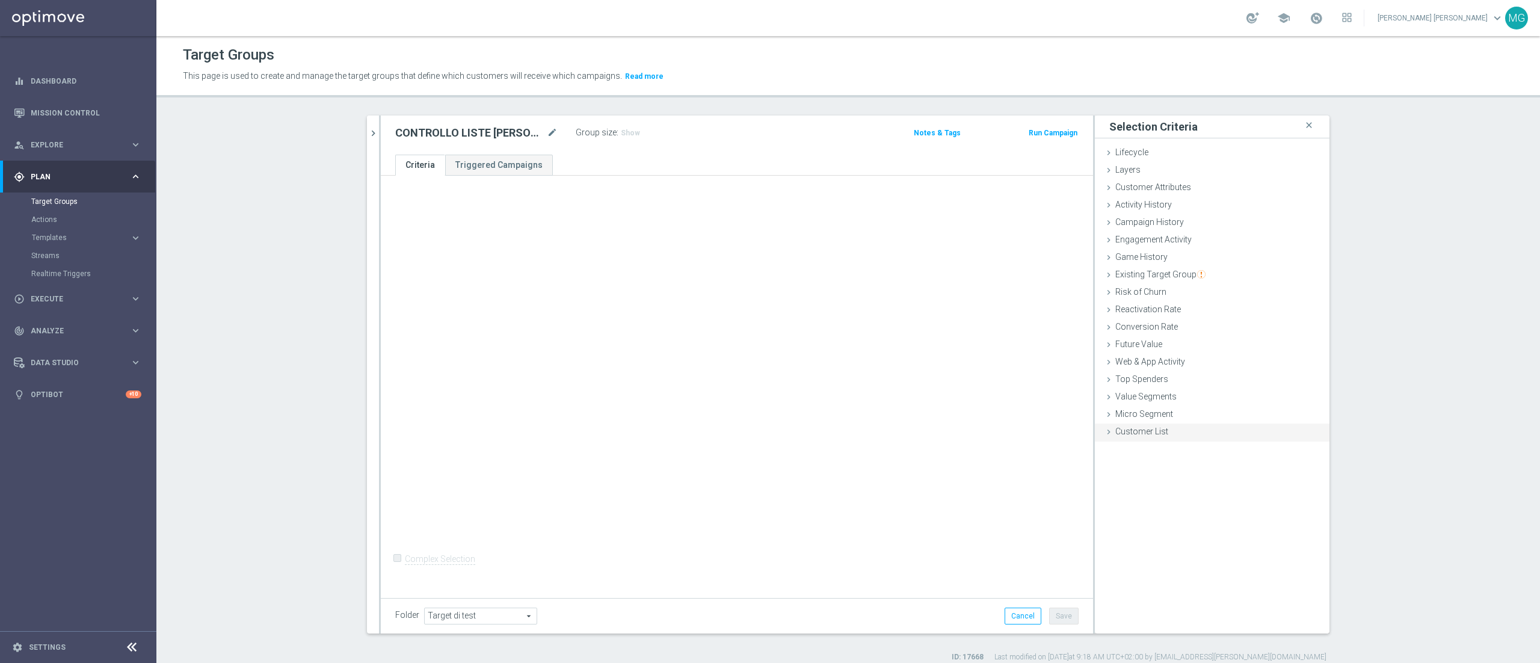
click at [1142, 435] on span "Customer List" at bounding box center [1141, 431] width 53 height 10
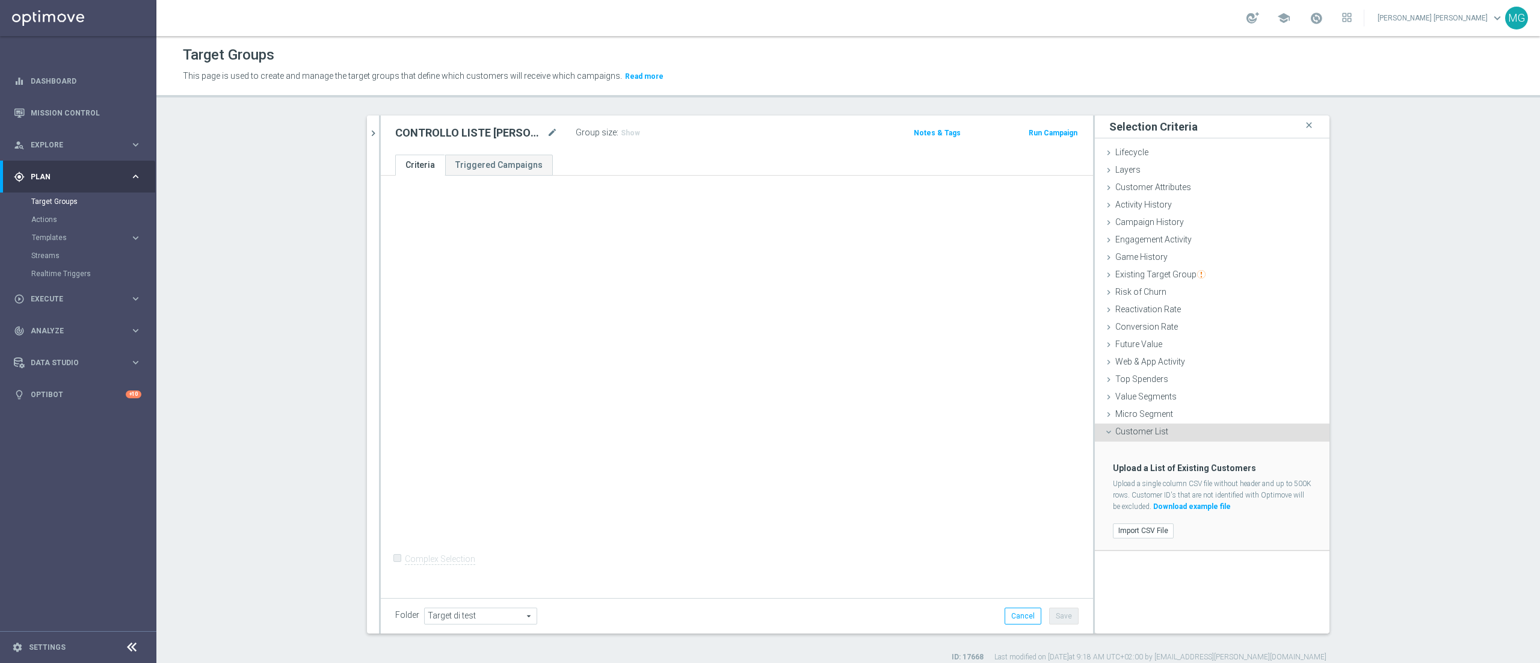
scroll to position [11, 0]
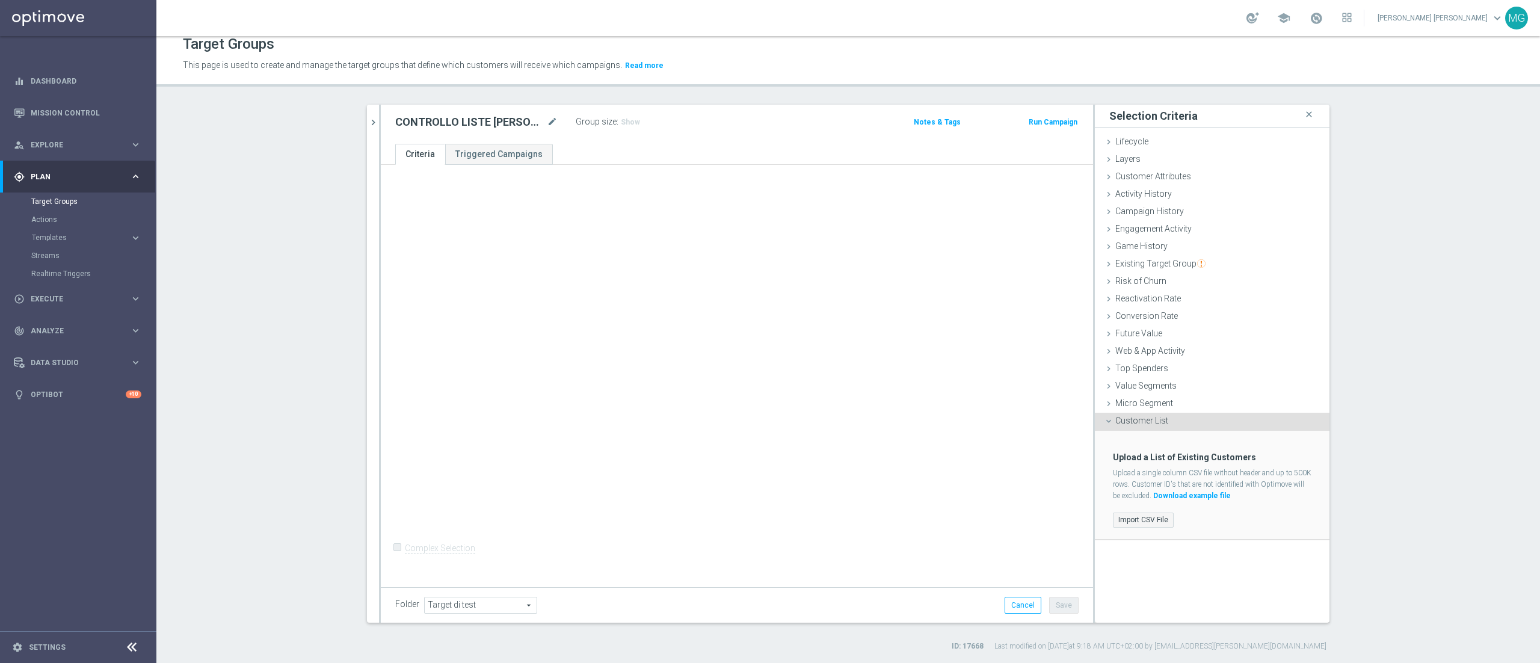
click at [1144, 518] on label "Import CSV File" at bounding box center [1143, 519] width 61 height 15
click at [0, 0] on input "Import CSV File" at bounding box center [0, 0] width 0 height 0
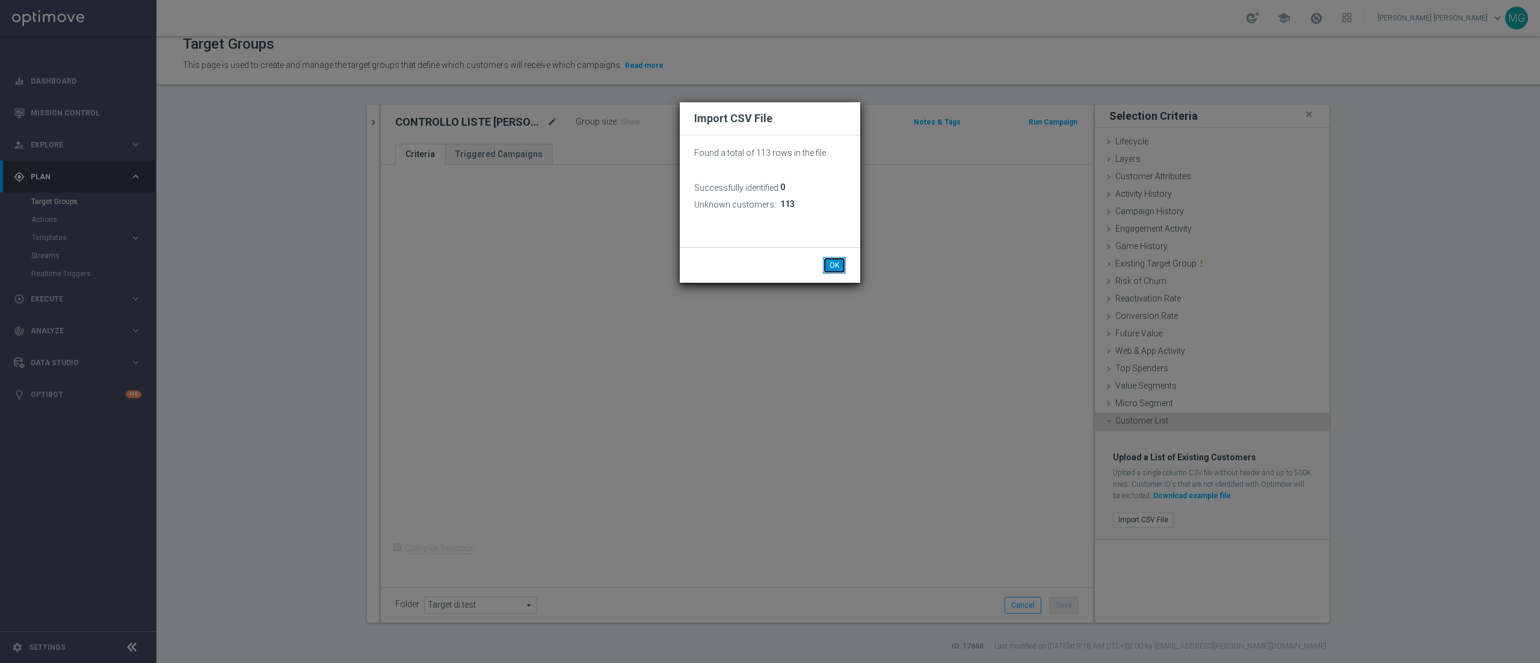
click at [835, 266] on button "OK" at bounding box center [834, 265] width 23 height 17
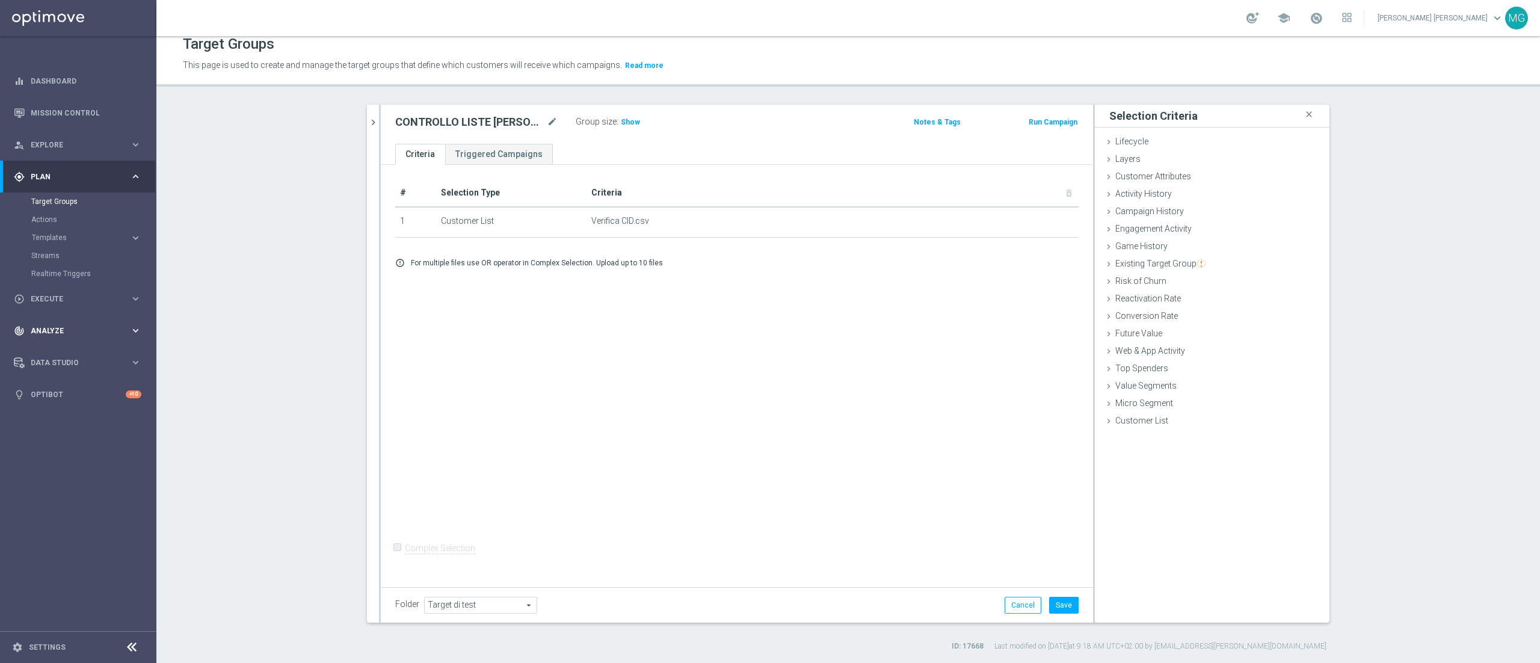
click at [63, 329] on span "Analyze" at bounding box center [80, 330] width 99 height 7
click at [49, 261] on link "Customer 360" at bounding box center [78, 265] width 94 height 10
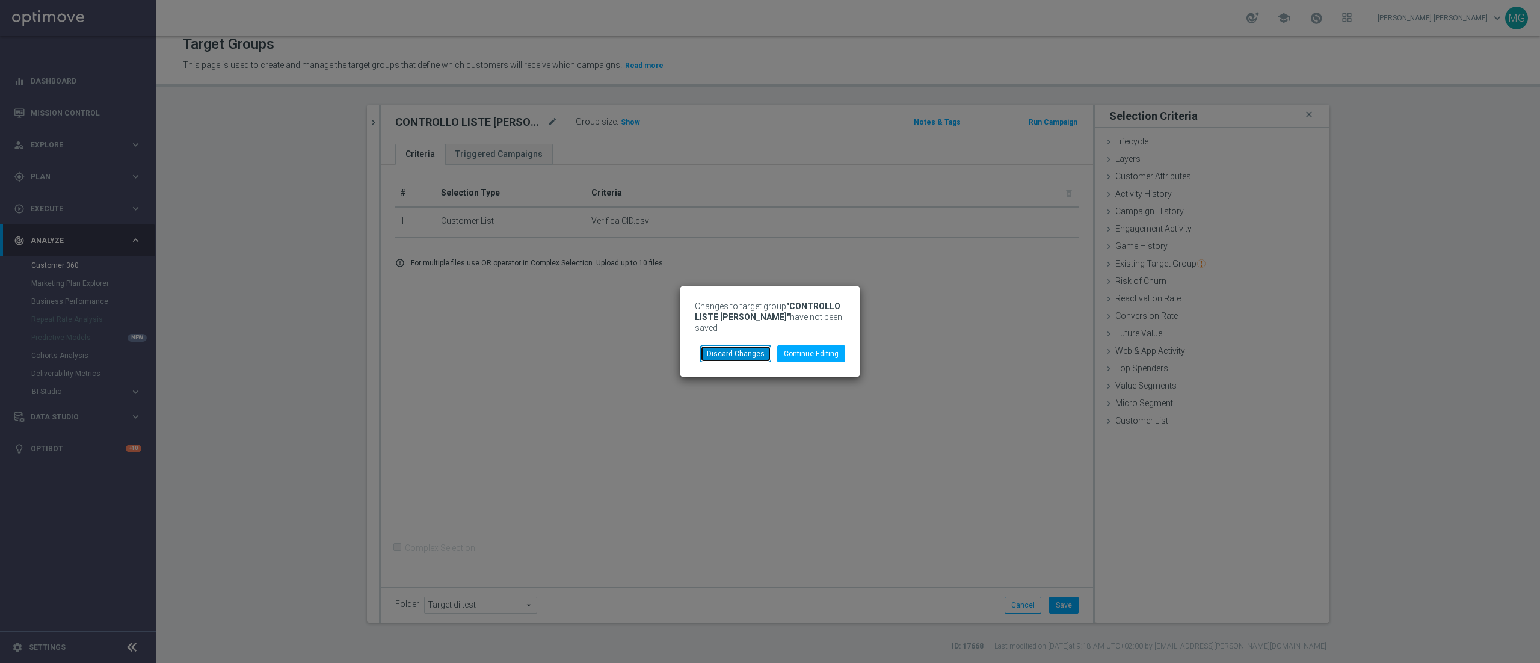
click at [725, 345] on button "Discard Changes" at bounding box center [735, 353] width 71 height 17
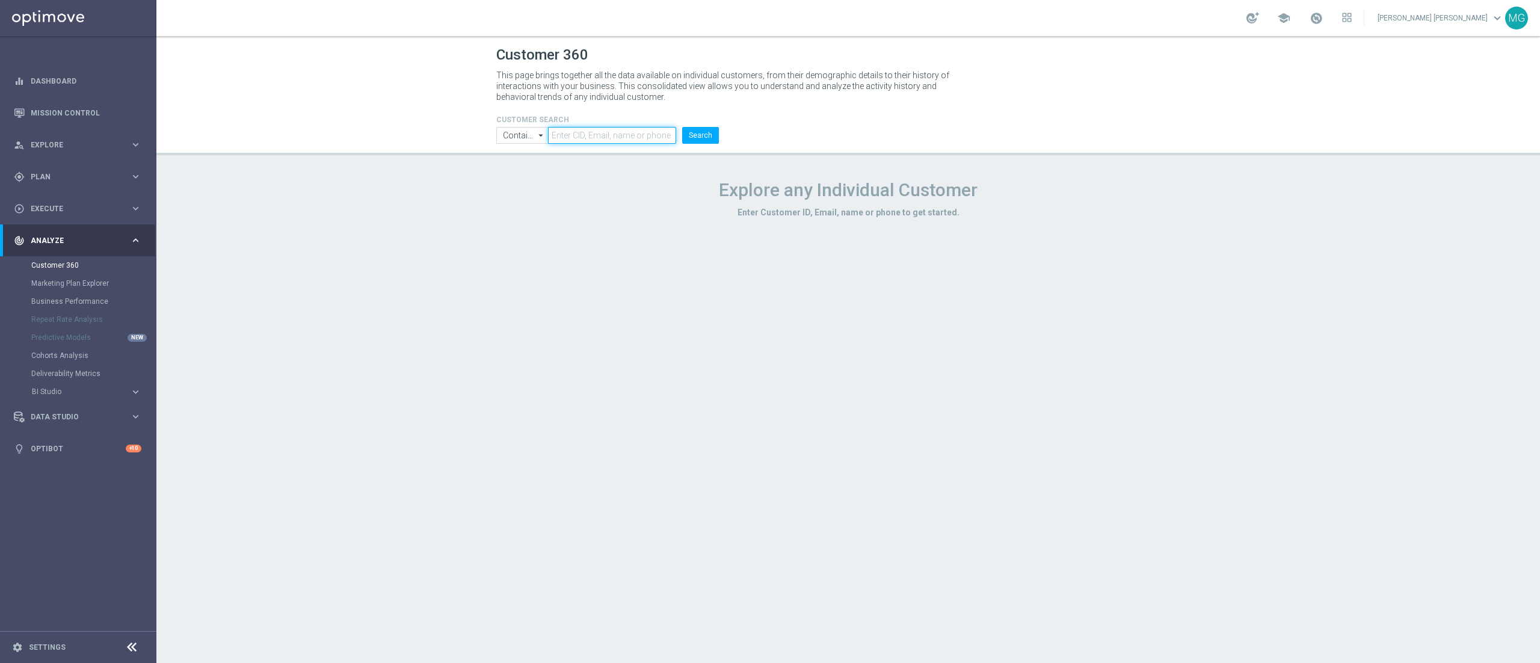
click at [564, 139] on input "text" at bounding box center [612, 135] width 128 height 17
paste input "3291772"
type input "3291772"
click at [701, 137] on button "Search" at bounding box center [700, 135] width 37 height 17
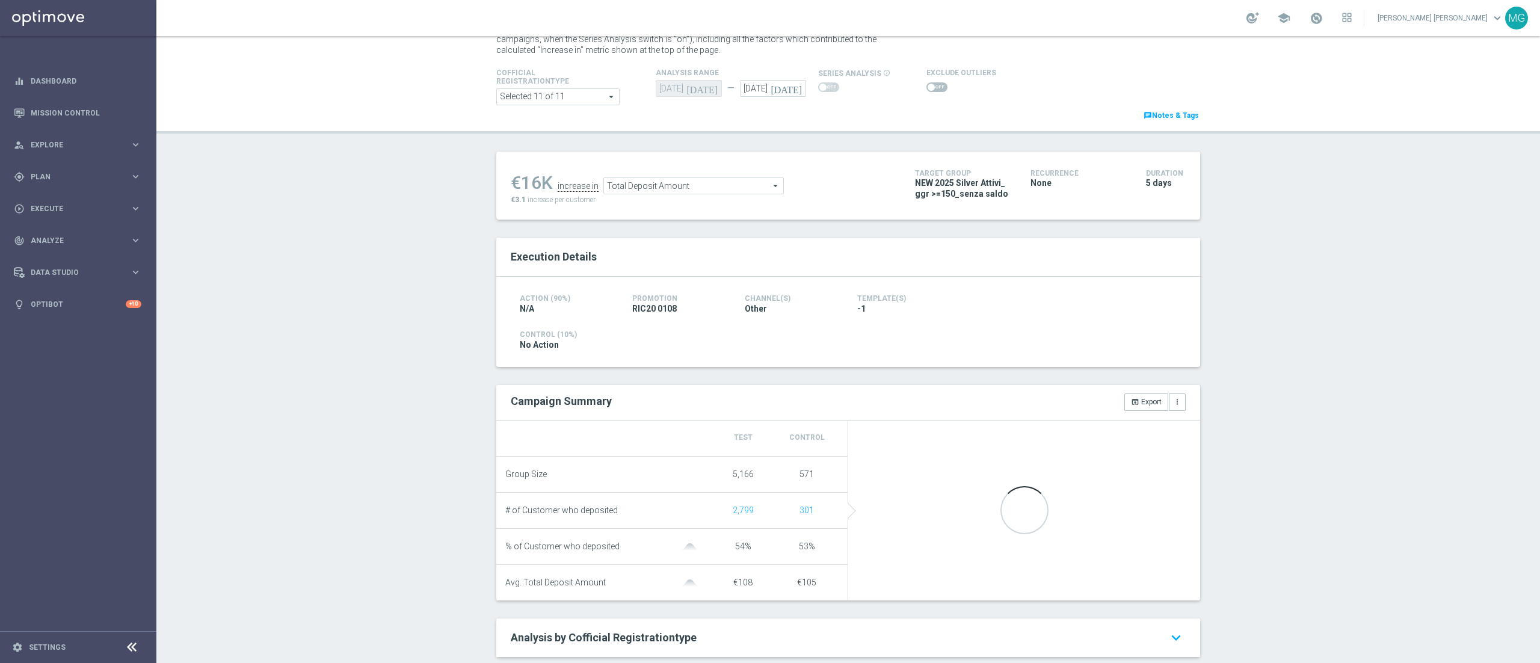
scroll to position [113, 0]
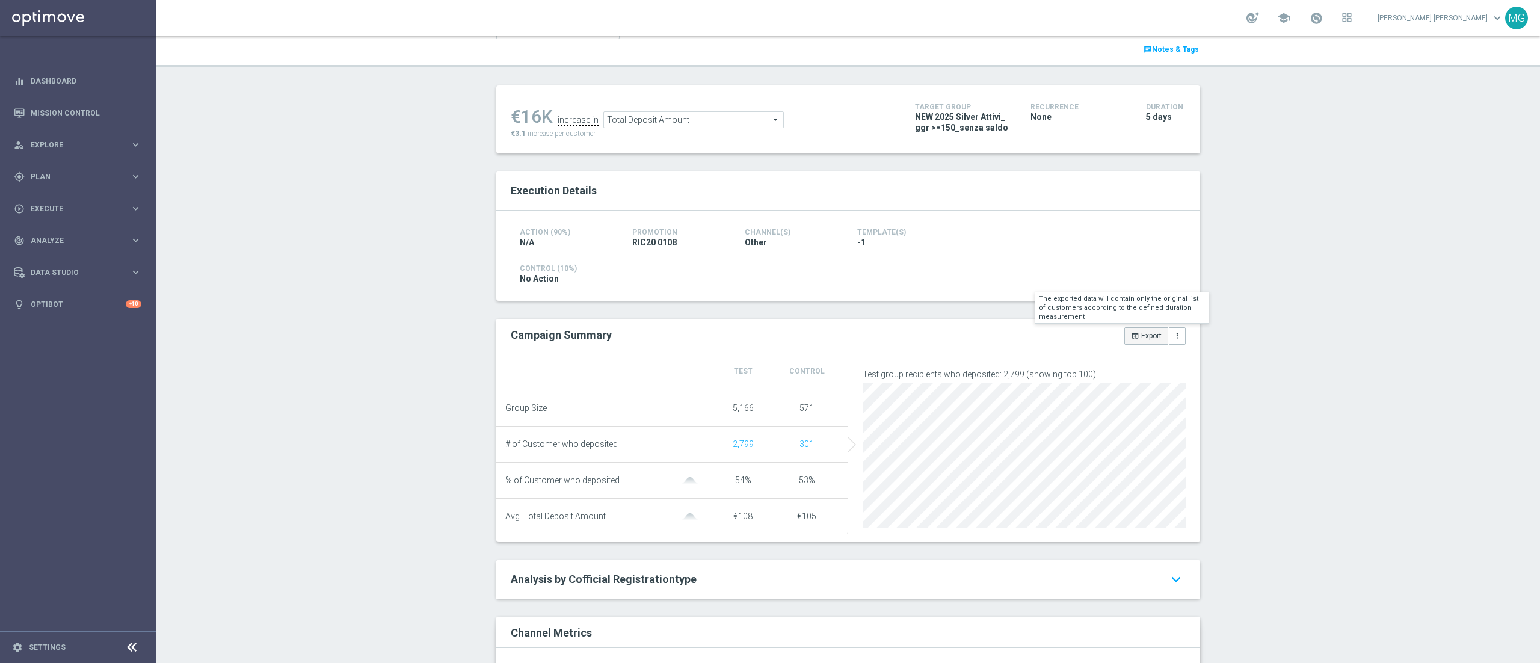
click at [1131, 339] on icon "open_in_browser" at bounding box center [1135, 335] width 8 height 8
click at [1132, 336] on button "open_in_browser Export" at bounding box center [1146, 335] width 44 height 17
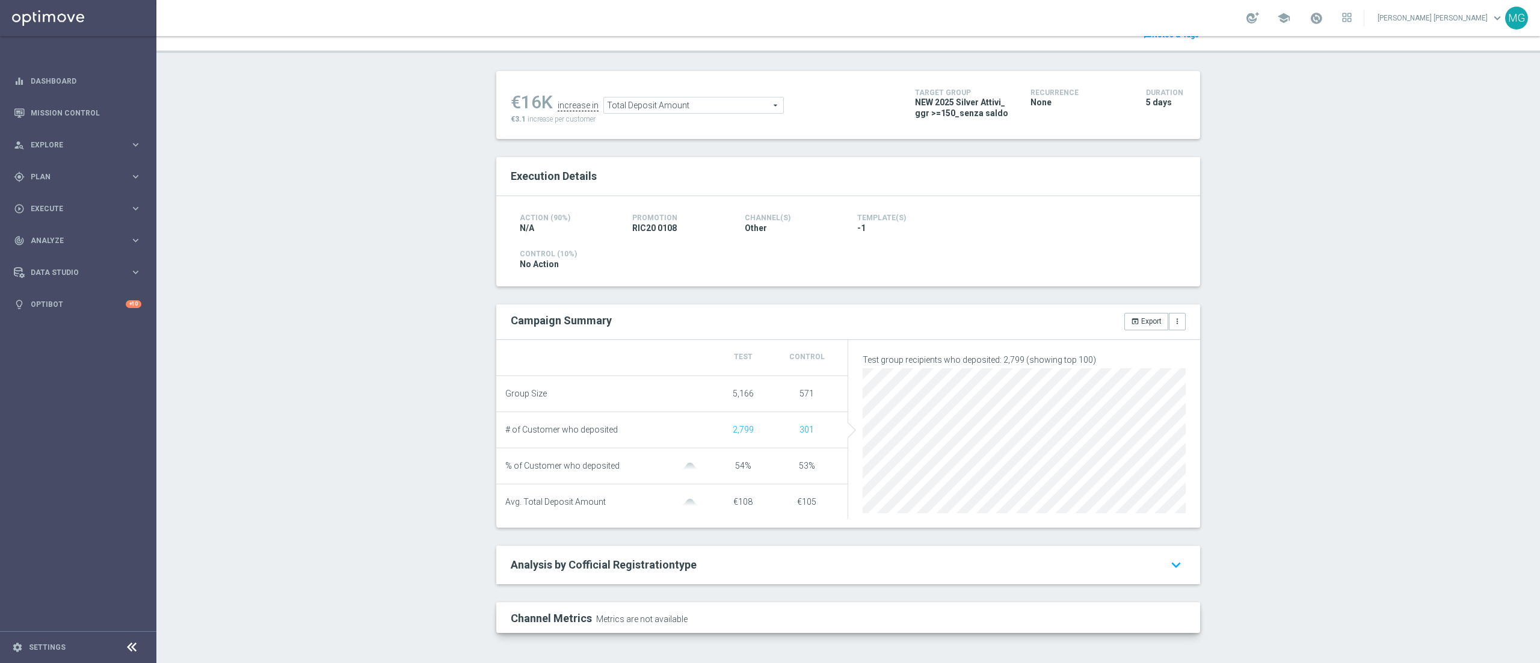
scroll to position [0, 0]
